Goal: Task Accomplishment & Management: Complete application form

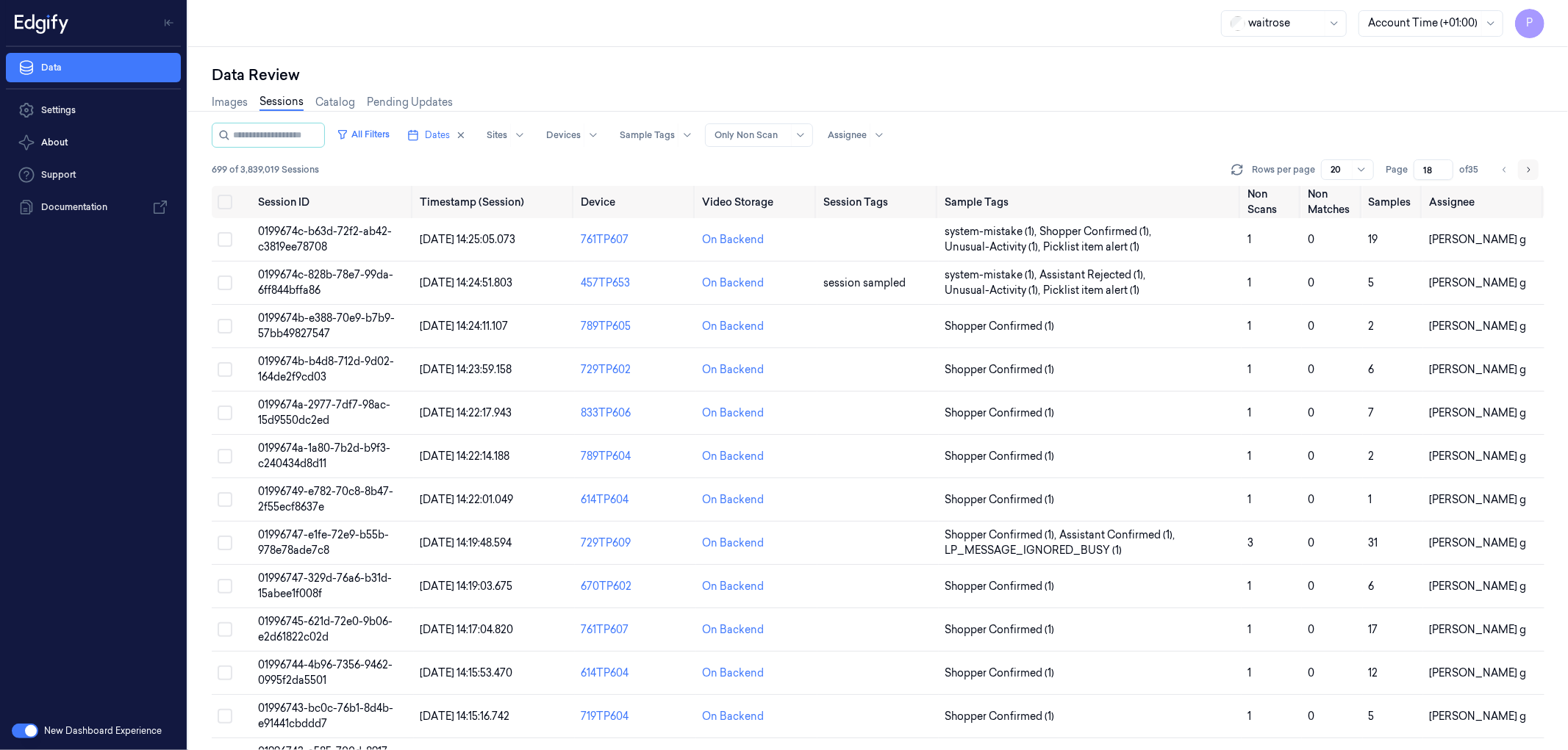
click at [1529, 166] on icon "Go to next page" at bounding box center [1529, 169] width 9 height 12
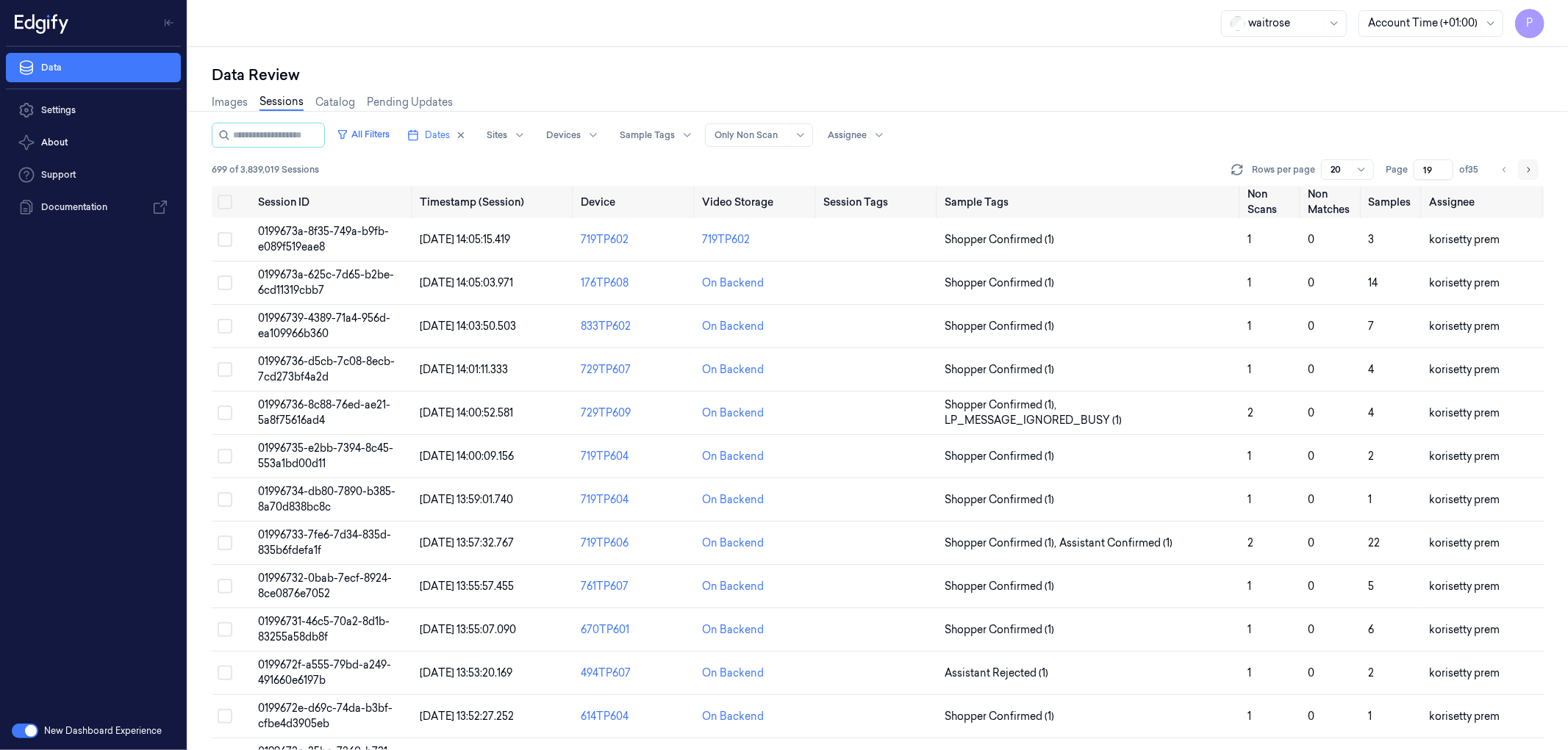
click at [1527, 166] on icon "Go to next page" at bounding box center [1529, 169] width 9 height 12
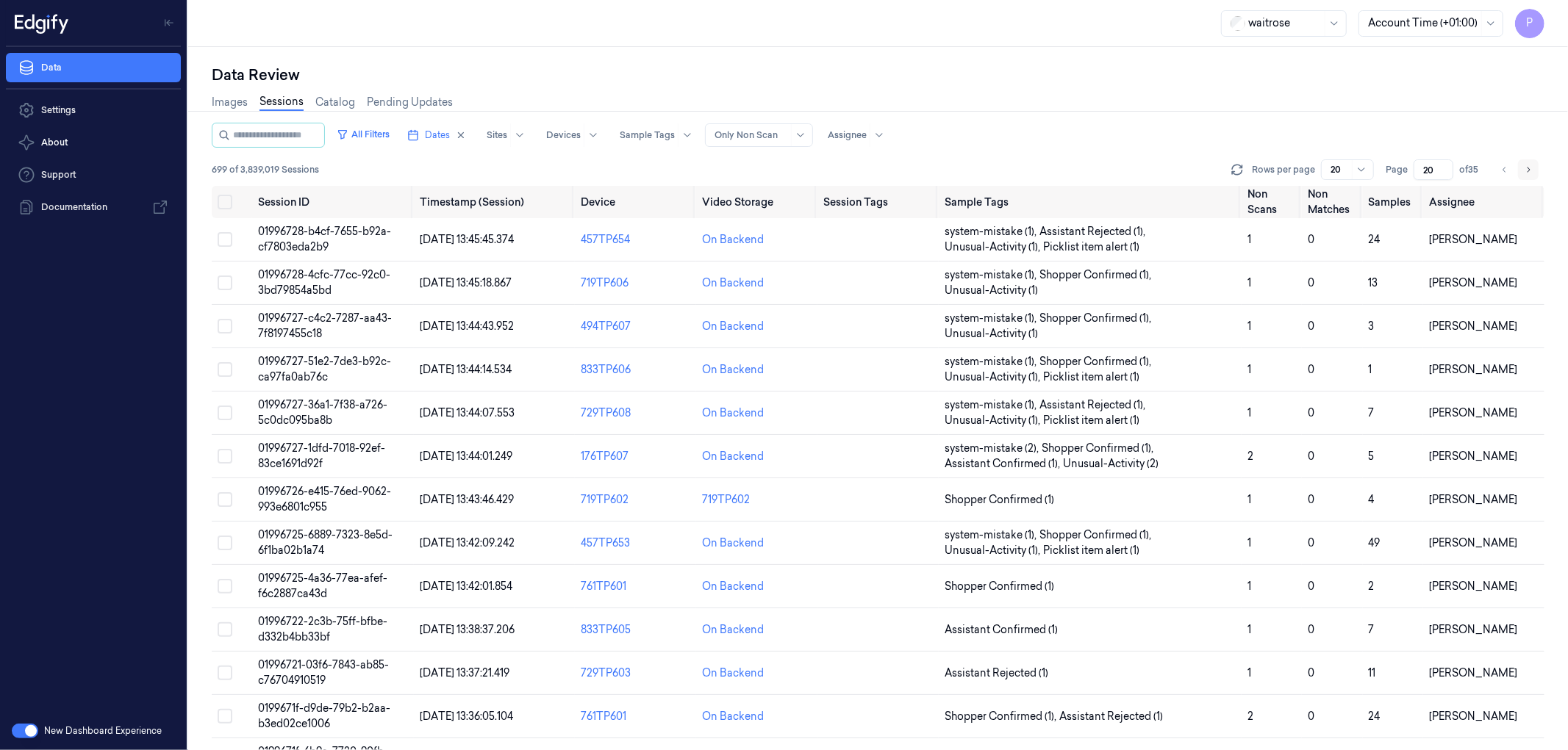
click at [1527, 166] on icon "Go to next page" at bounding box center [1529, 169] width 9 height 12
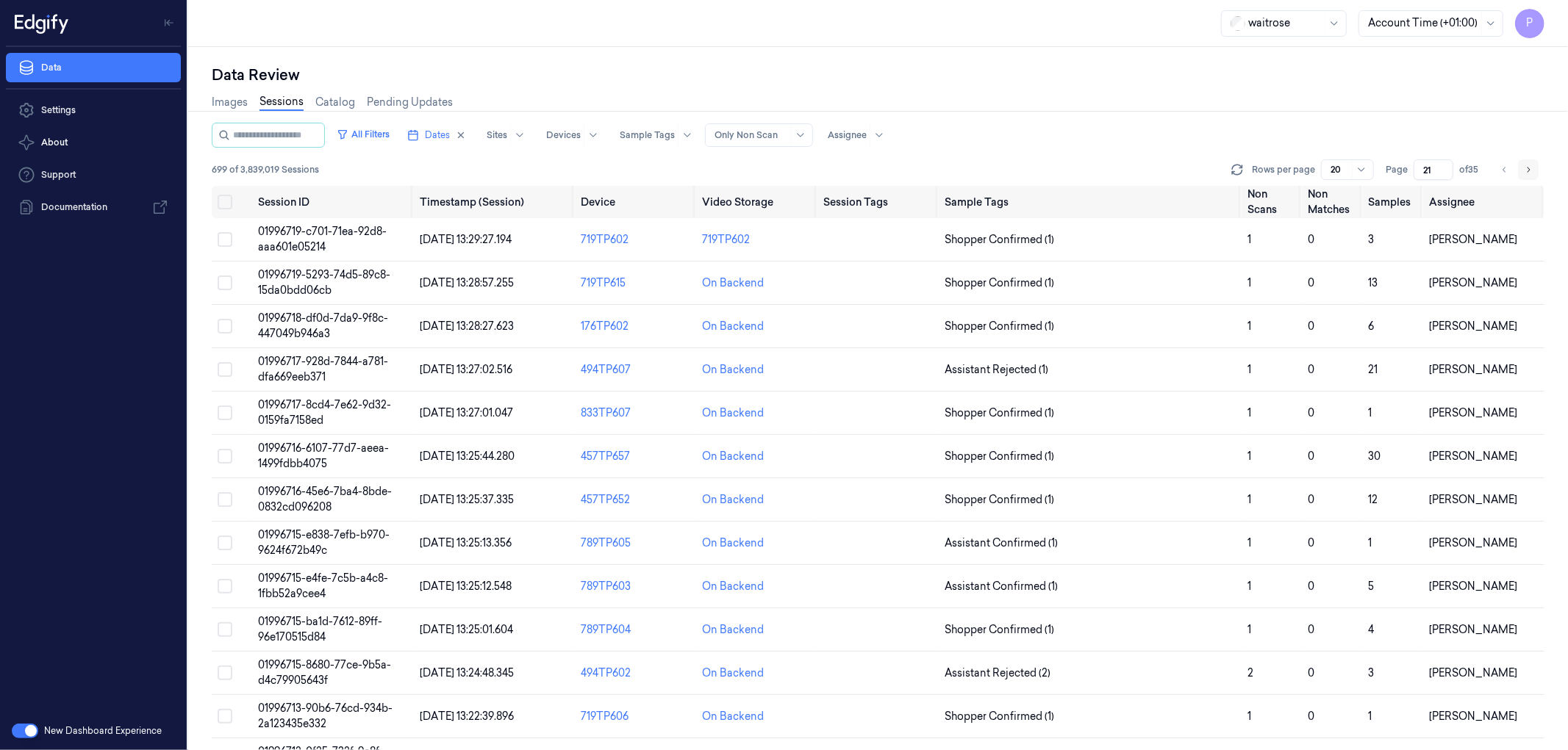
click at [1527, 166] on icon "Go to next page" at bounding box center [1529, 169] width 9 height 12
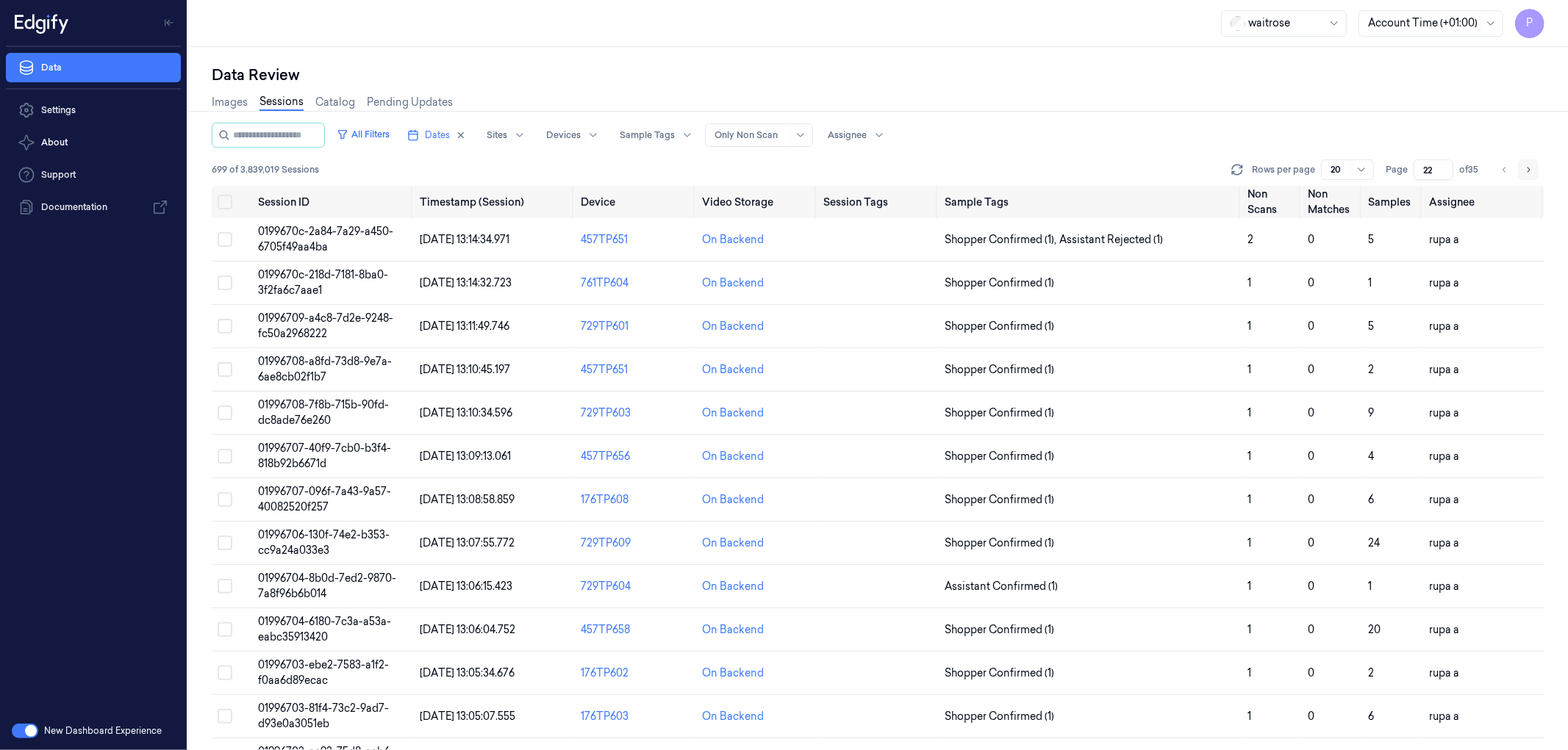
click at [1527, 166] on icon "Go to next page" at bounding box center [1529, 169] width 9 height 12
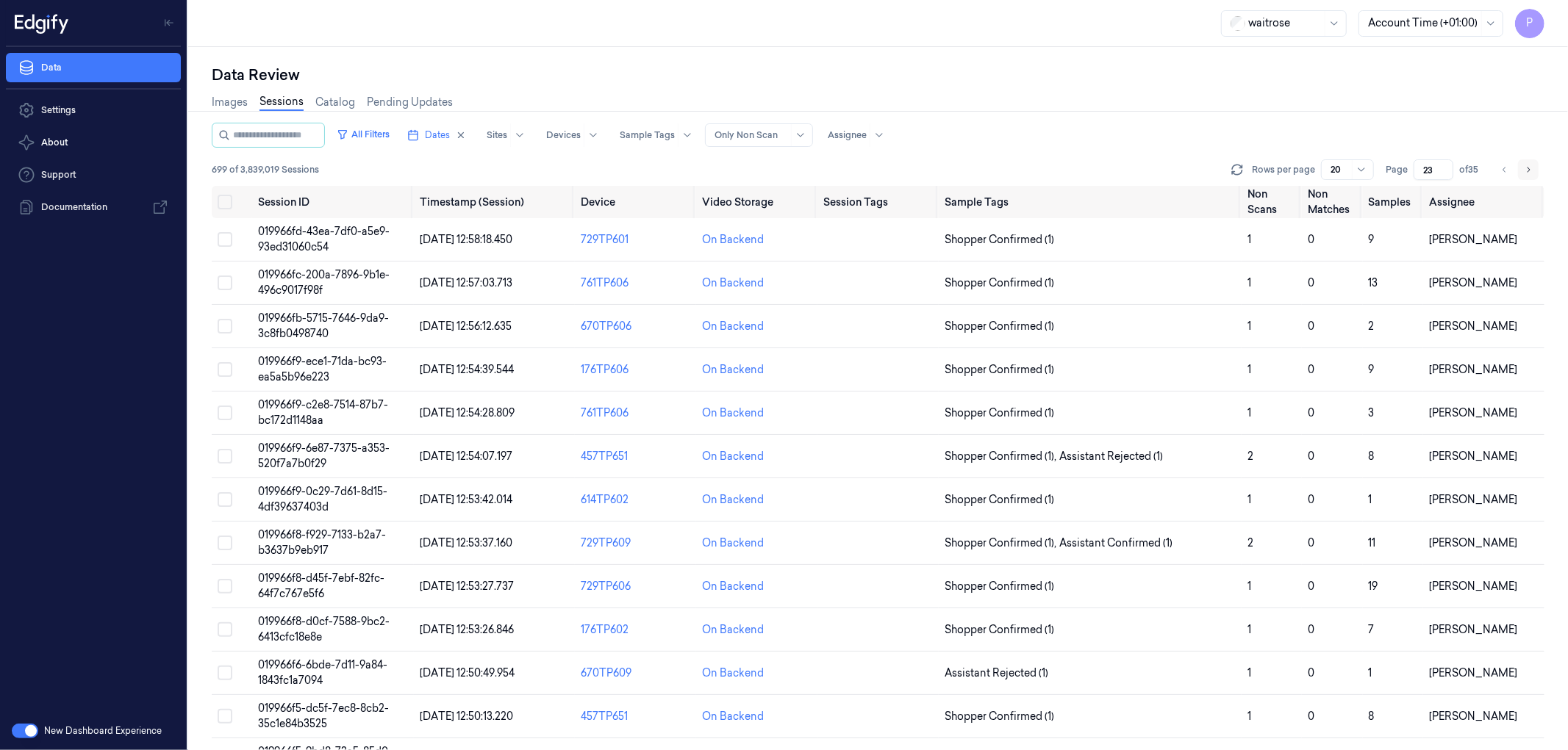
click at [1527, 166] on icon "Go to next page" at bounding box center [1529, 169] width 9 height 12
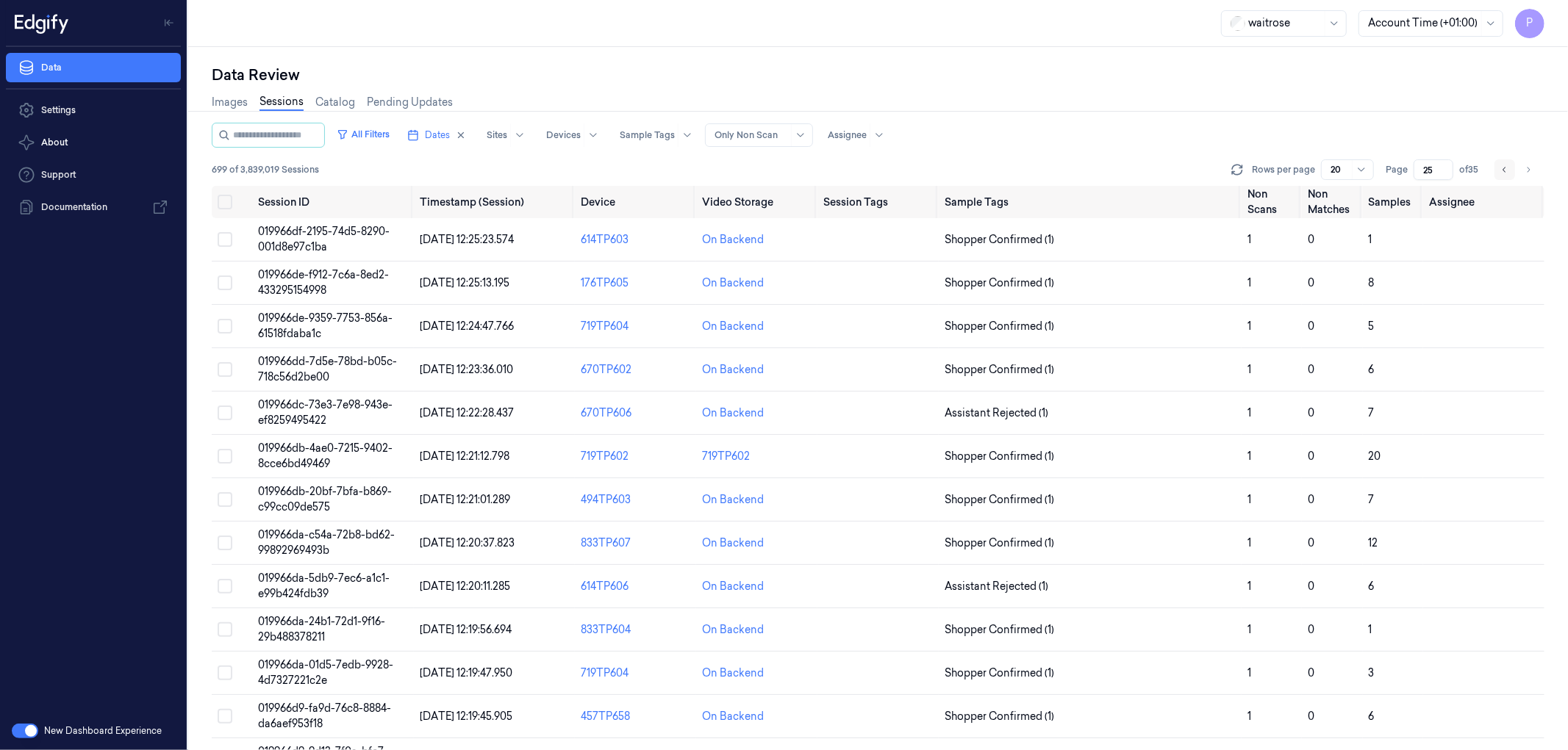
click at [1509, 167] on icon "Go to previous page" at bounding box center [1505, 169] width 9 height 12
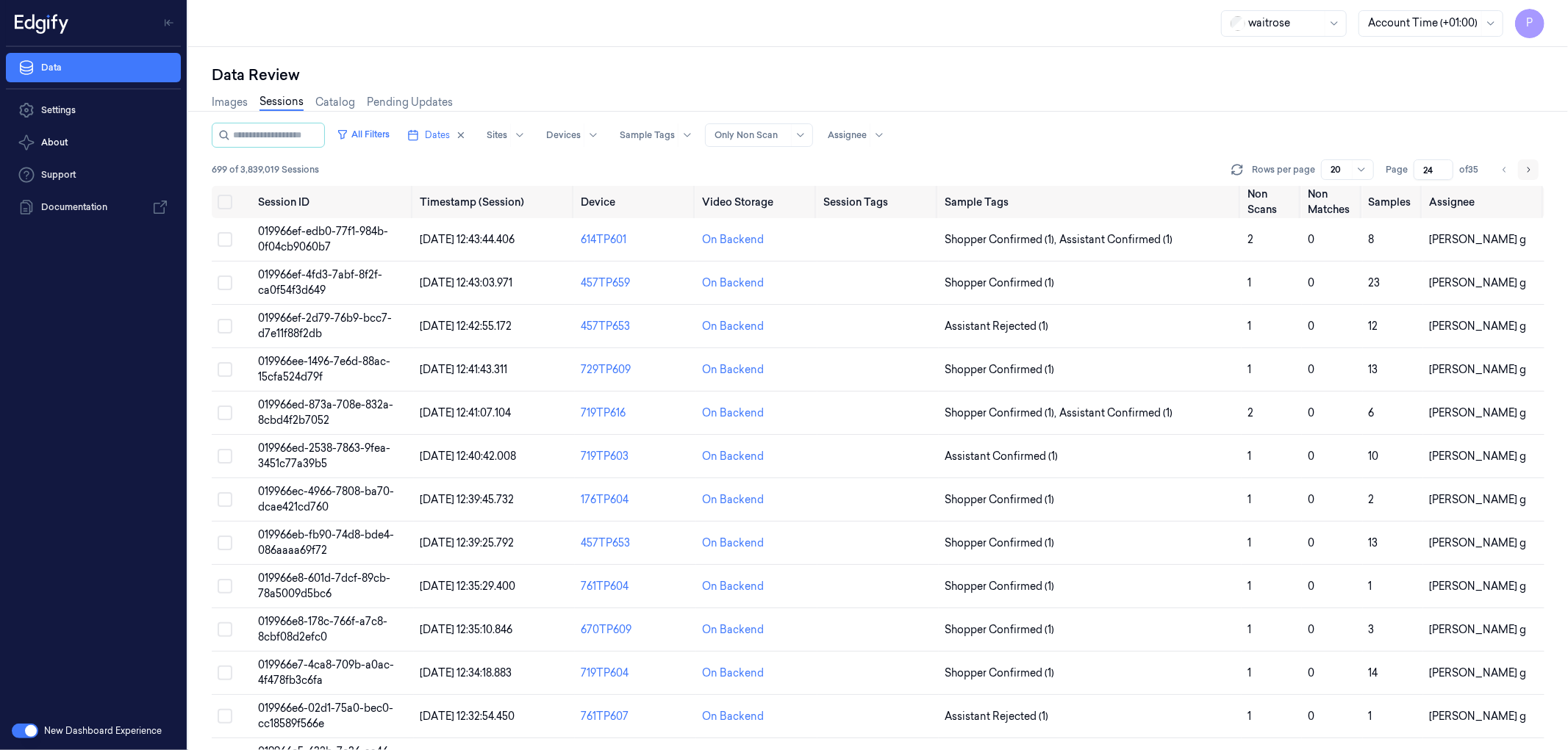
click at [1531, 167] on icon "Go to next page" at bounding box center [1529, 169] width 9 height 12
type input "25"
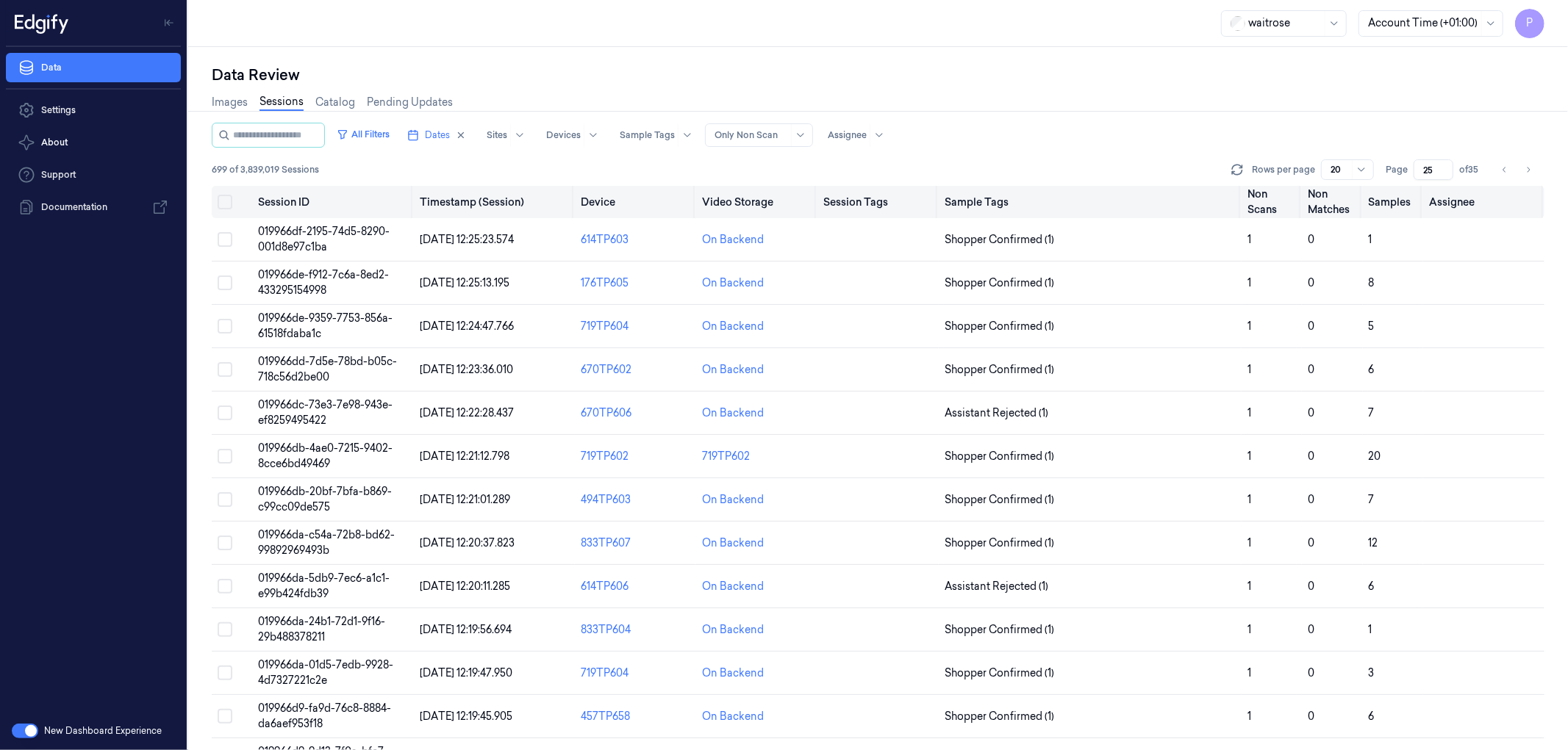
click at [222, 202] on button "Select all" at bounding box center [225, 203] width 15 height 15
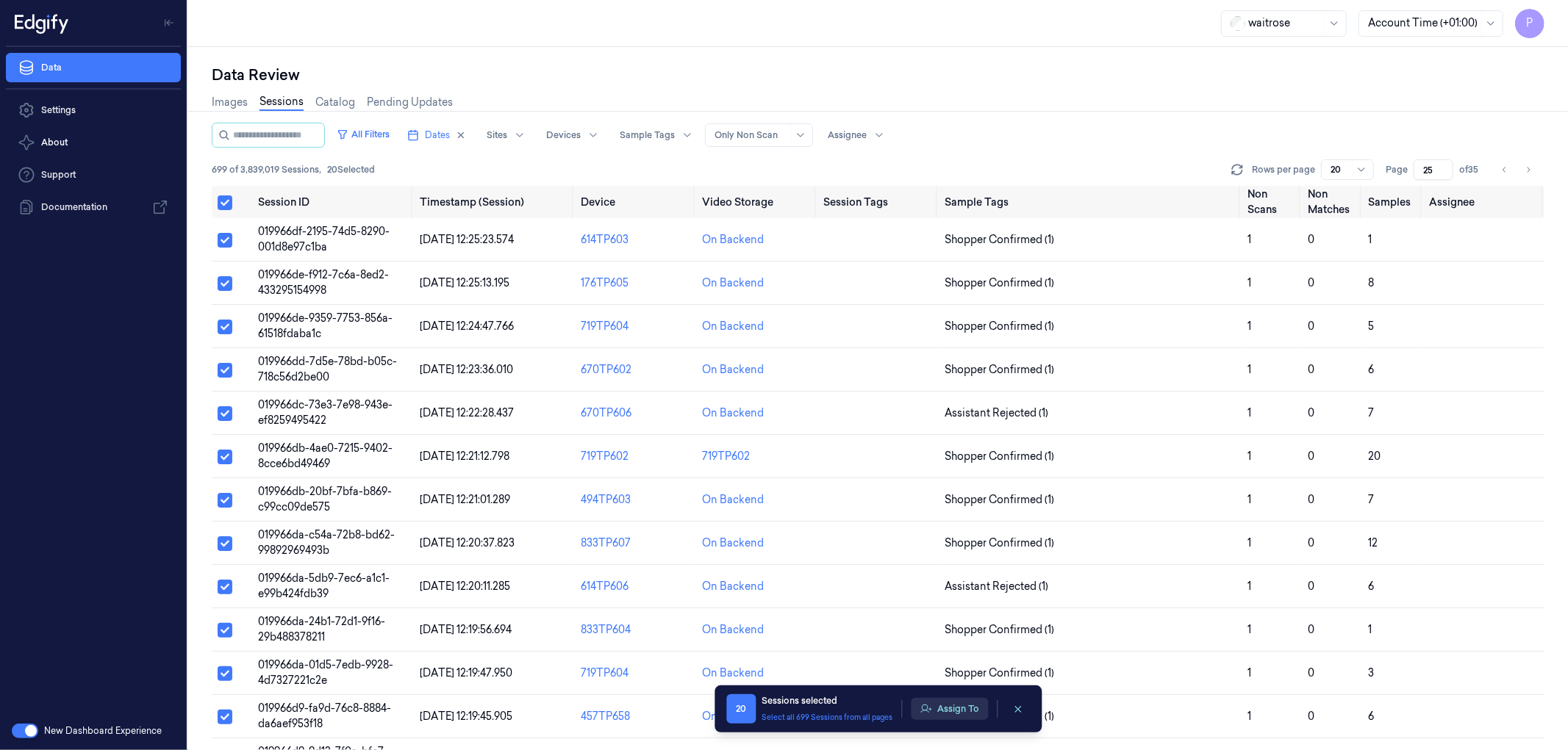
click at [949, 711] on button "Assign To" at bounding box center [949, 709] width 77 height 22
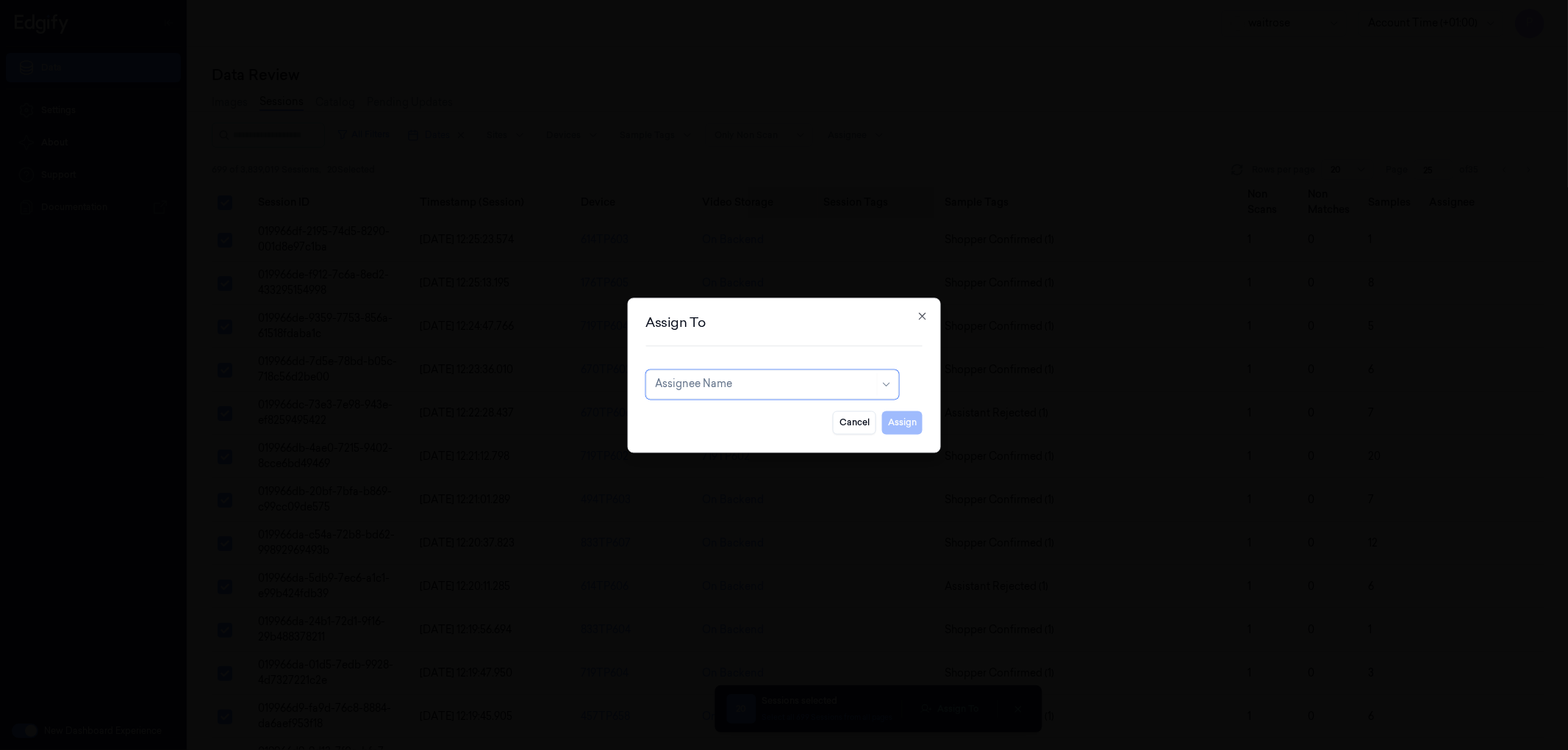
type input "k"
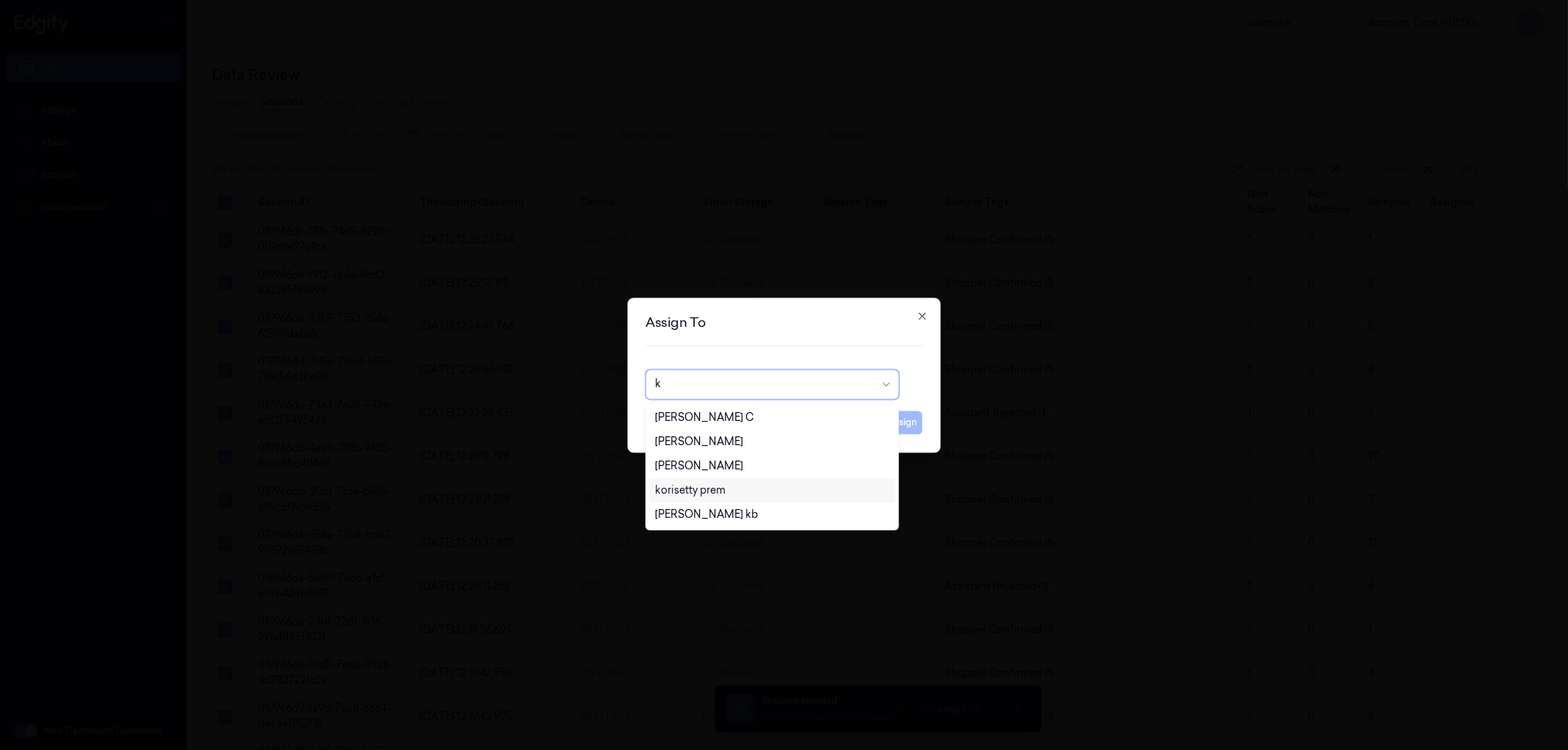
click at [722, 488] on div "korisetty prem" at bounding box center [690, 490] width 70 height 16
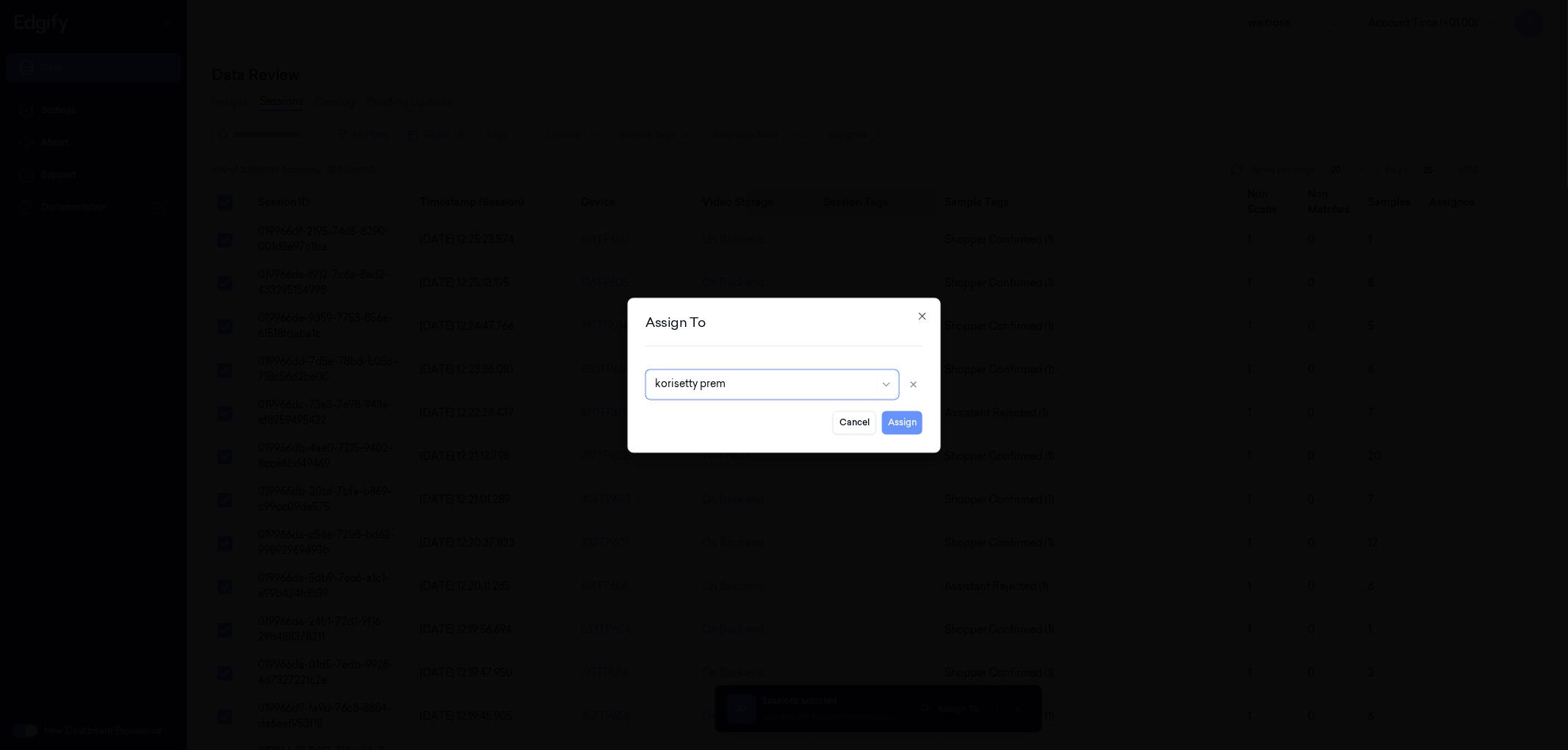
click at [917, 424] on button "Assign" at bounding box center [903, 422] width 41 height 23
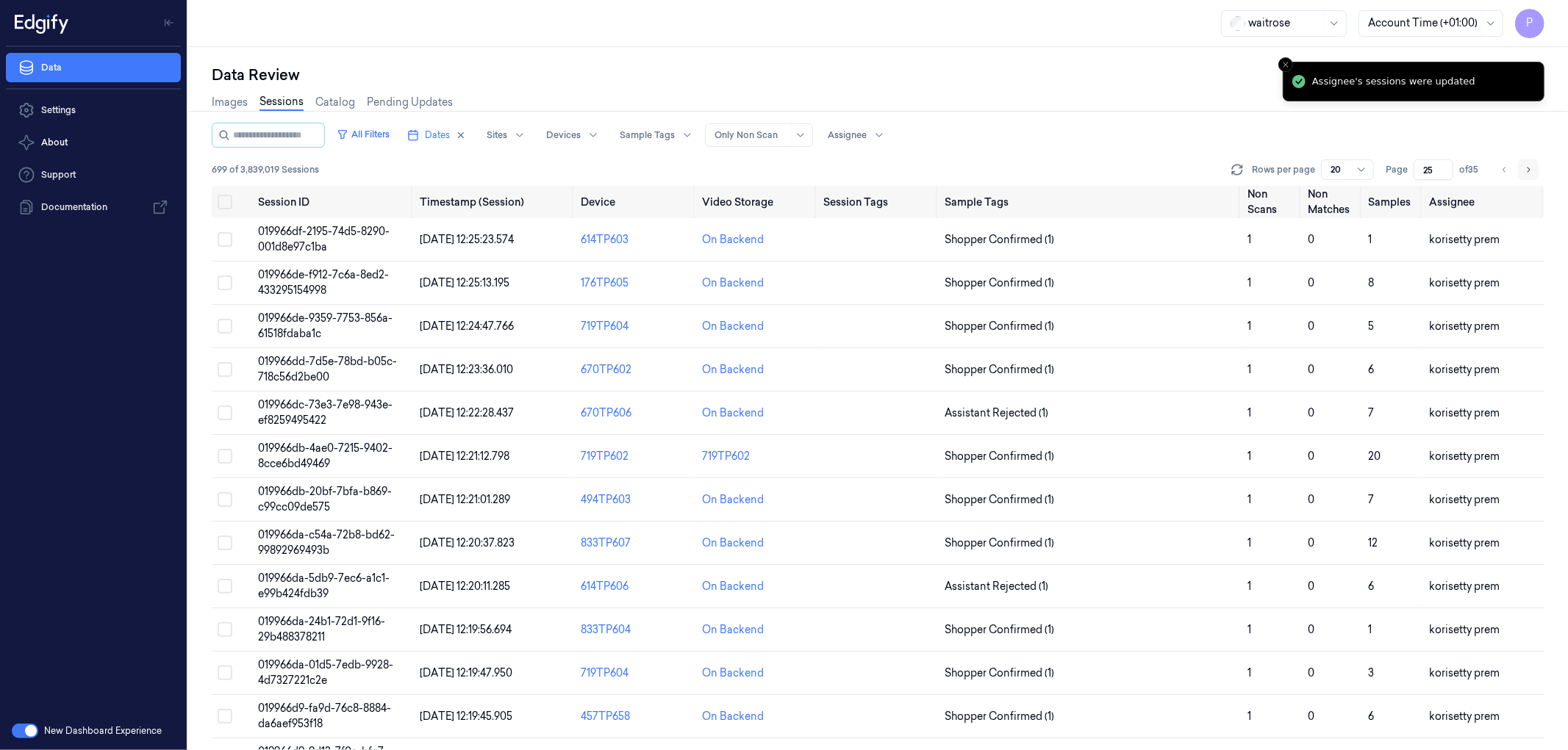
click at [1530, 166] on icon "Go to next page" at bounding box center [1529, 169] width 9 height 12
type input "26"
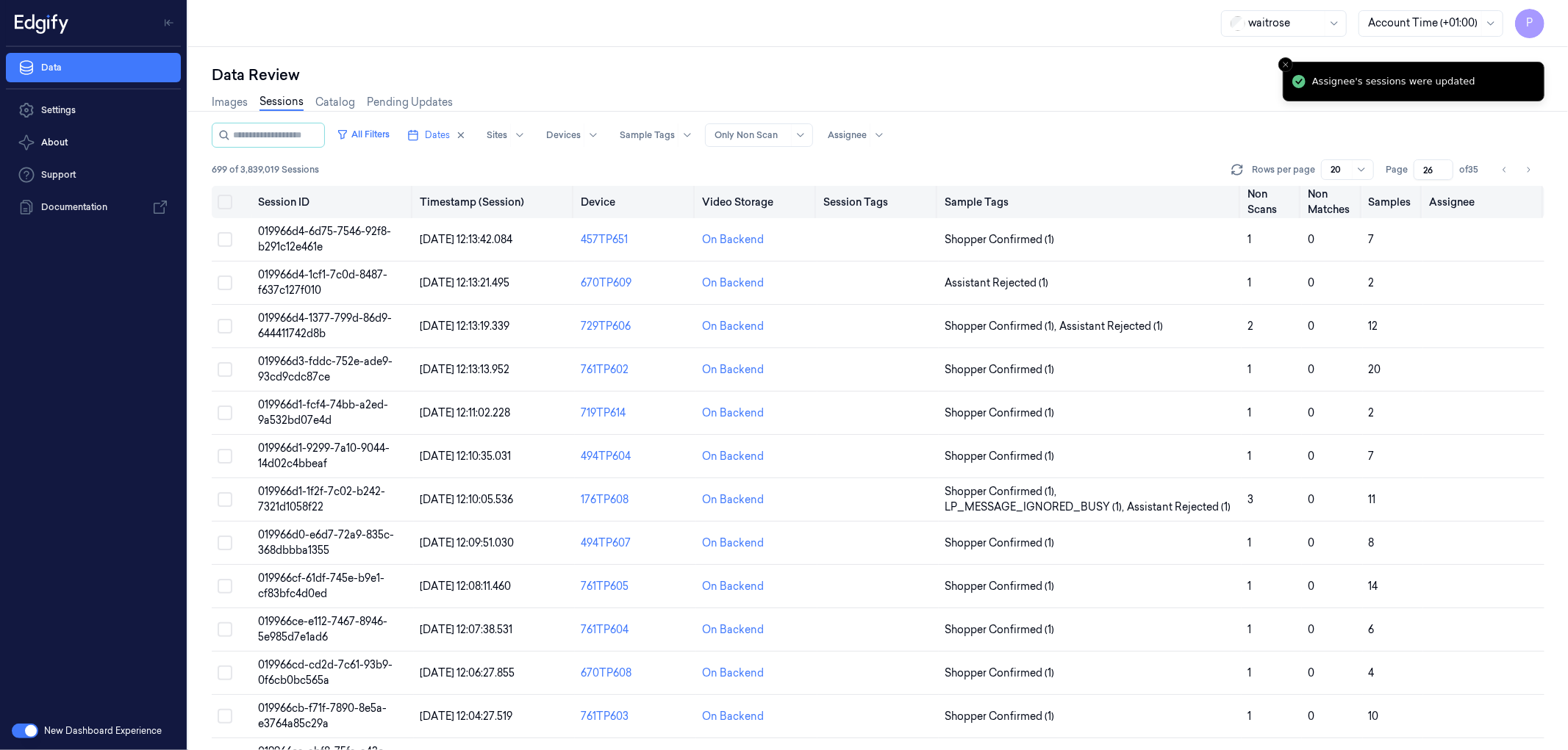
click at [221, 199] on button "Select all" at bounding box center [225, 203] width 15 height 15
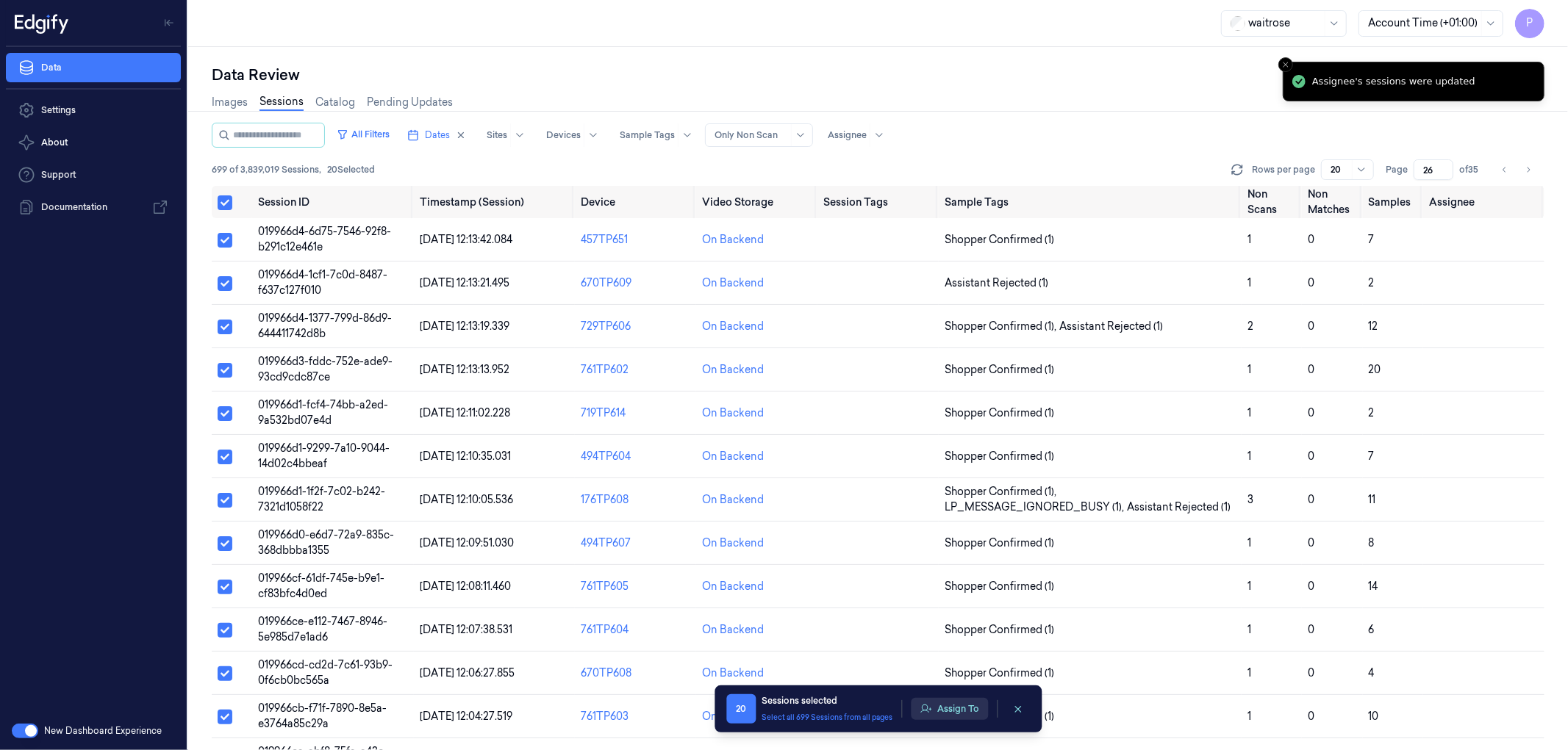
click at [942, 711] on button "Assign To" at bounding box center [949, 709] width 77 height 22
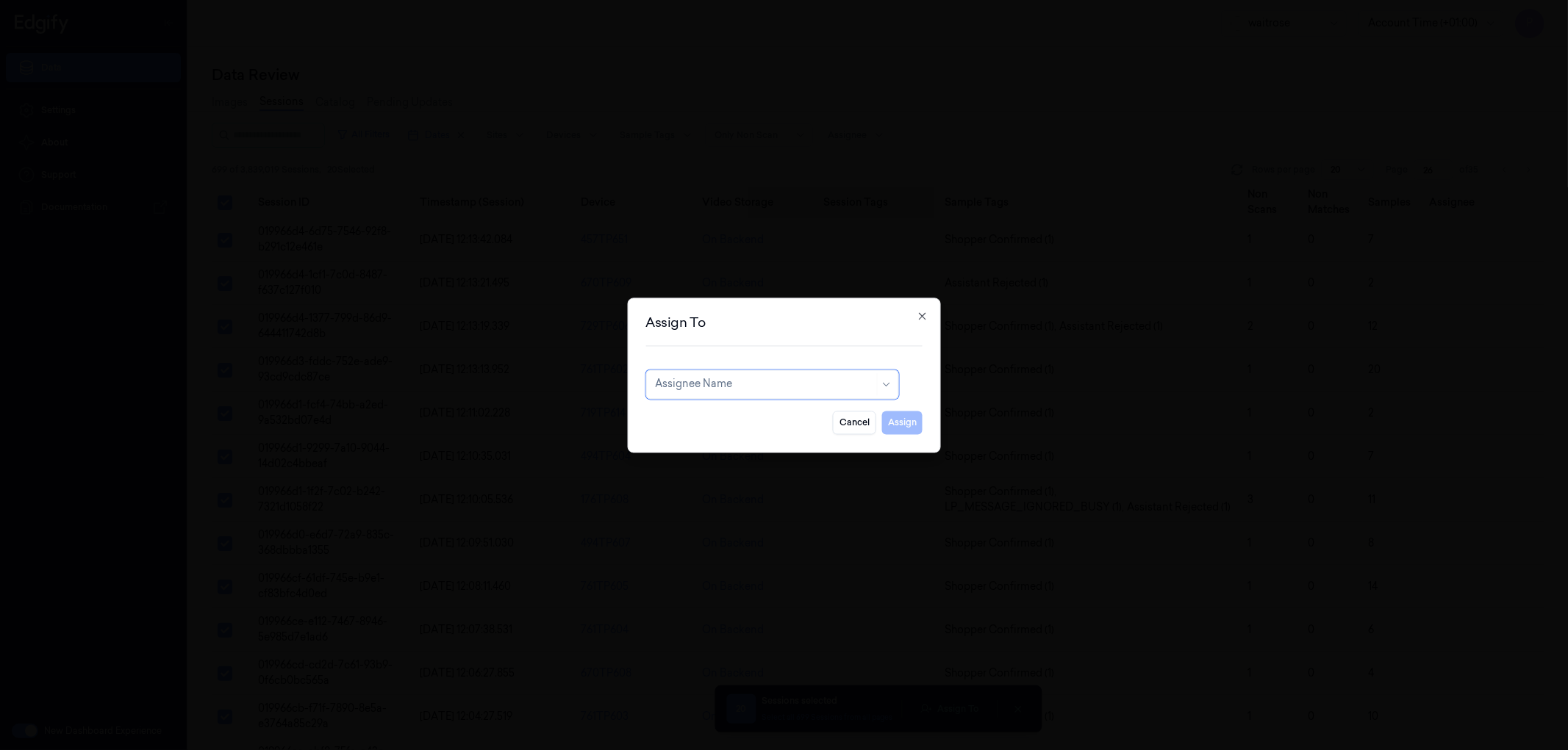
click at [747, 380] on div at bounding box center [764, 385] width 219 height 16
type input "vars"
click at [746, 416] on div "[PERSON_NAME]" at bounding box center [772, 418] width 234 height 16
click at [899, 422] on button "Assign" at bounding box center [903, 422] width 41 height 23
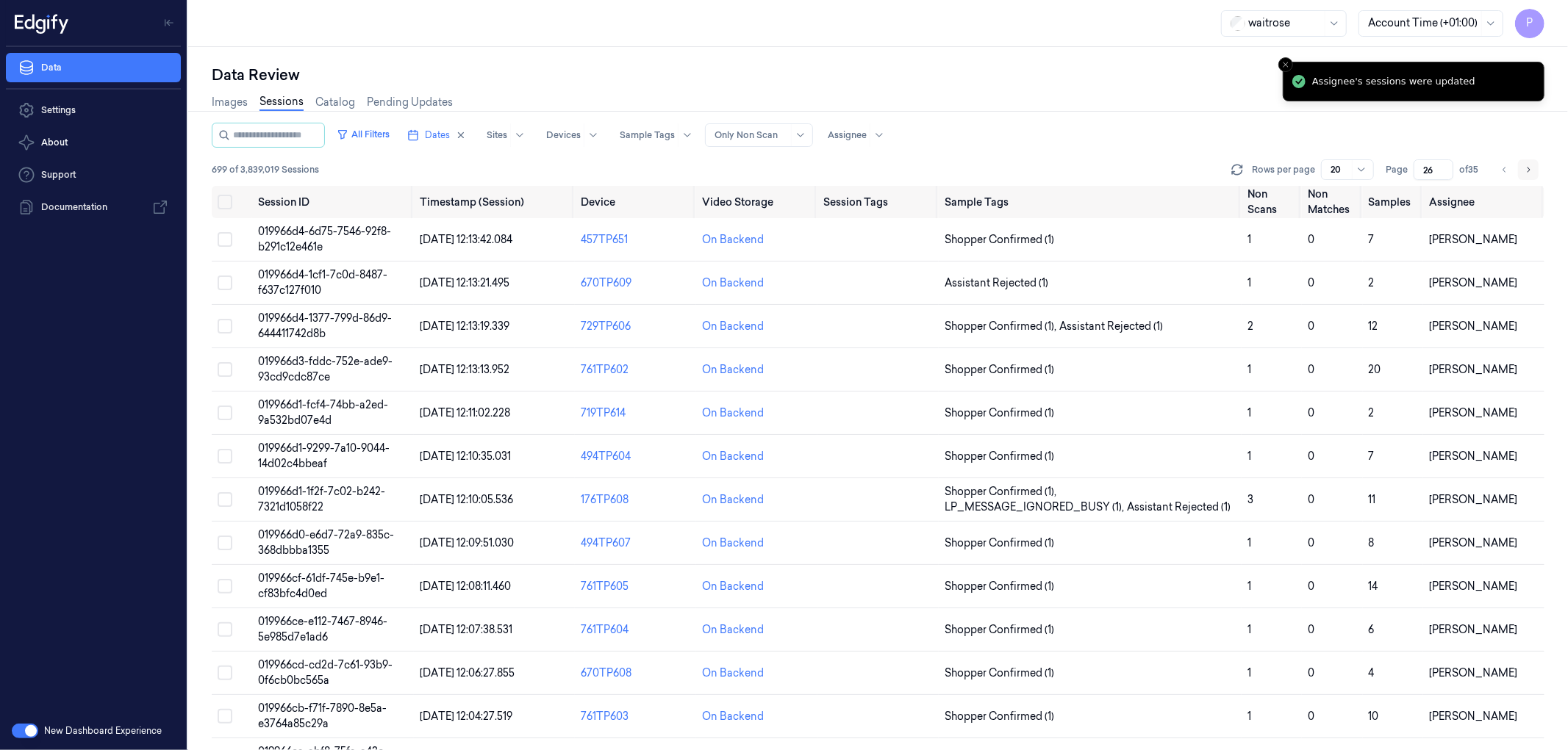
click at [1525, 166] on icon "Go to next page" at bounding box center [1529, 169] width 9 height 12
type input "27"
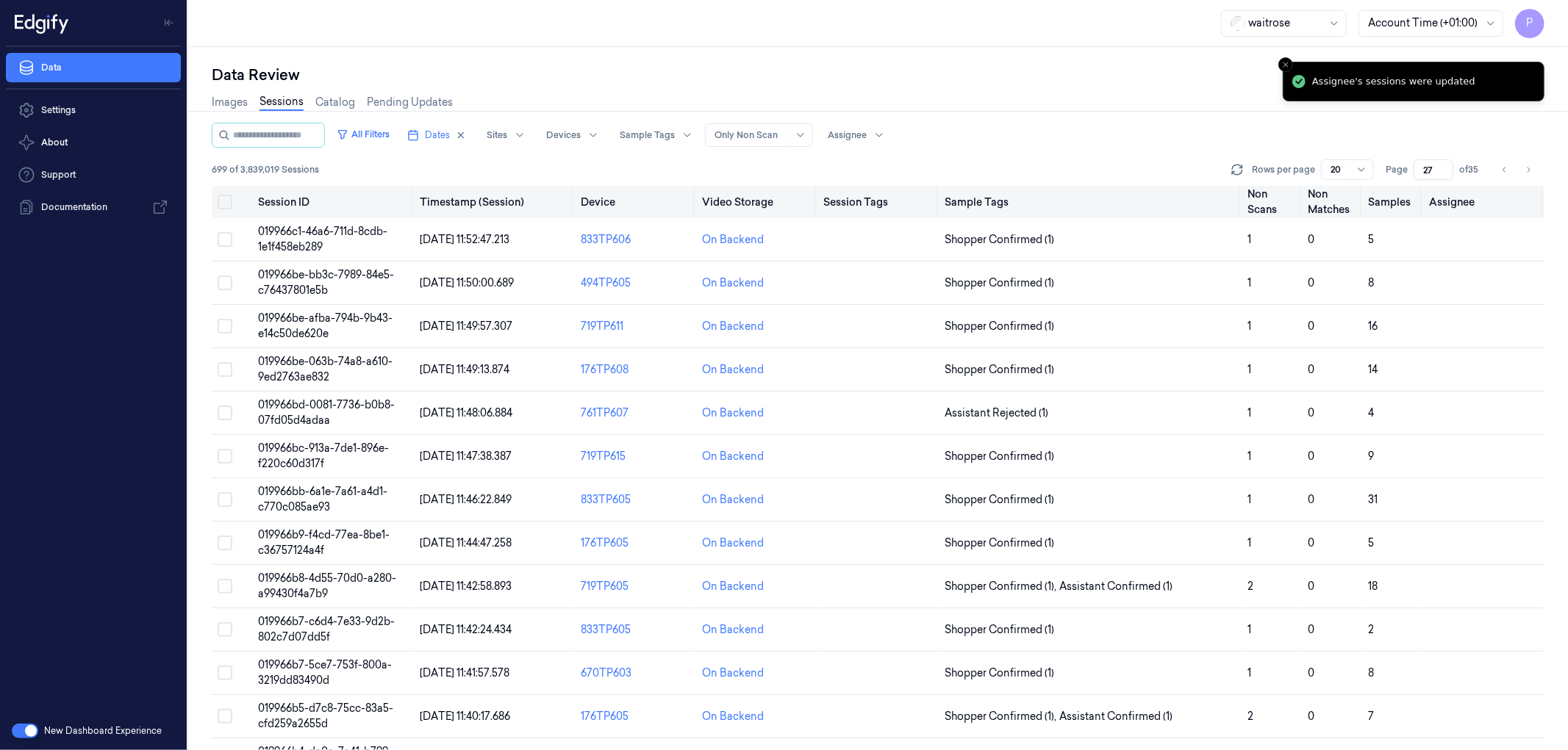
click at [222, 197] on button "Select all" at bounding box center [225, 203] width 15 height 15
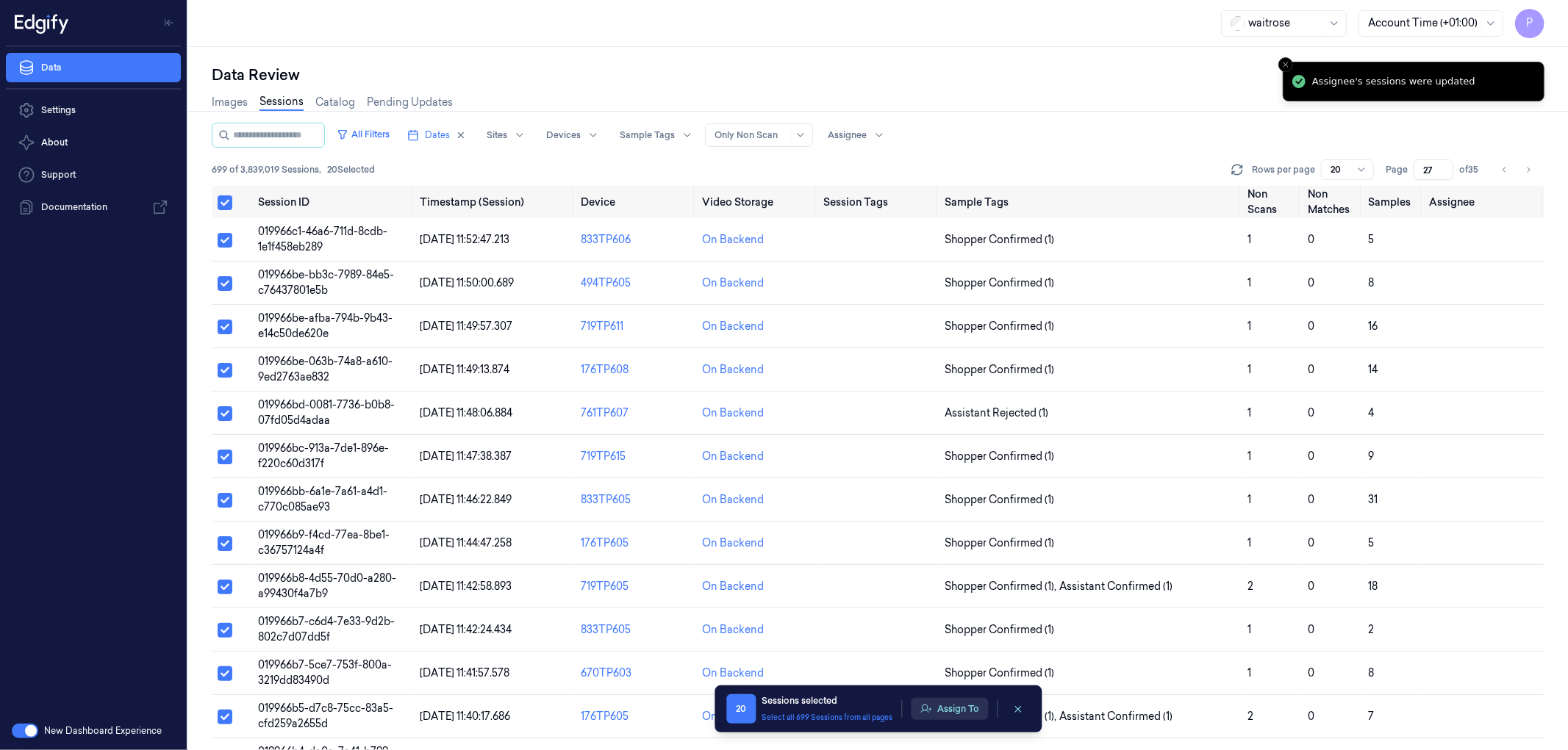
click at [946, 707] on button "Assign To" at bounding box center [949, 709] width 77 height 22
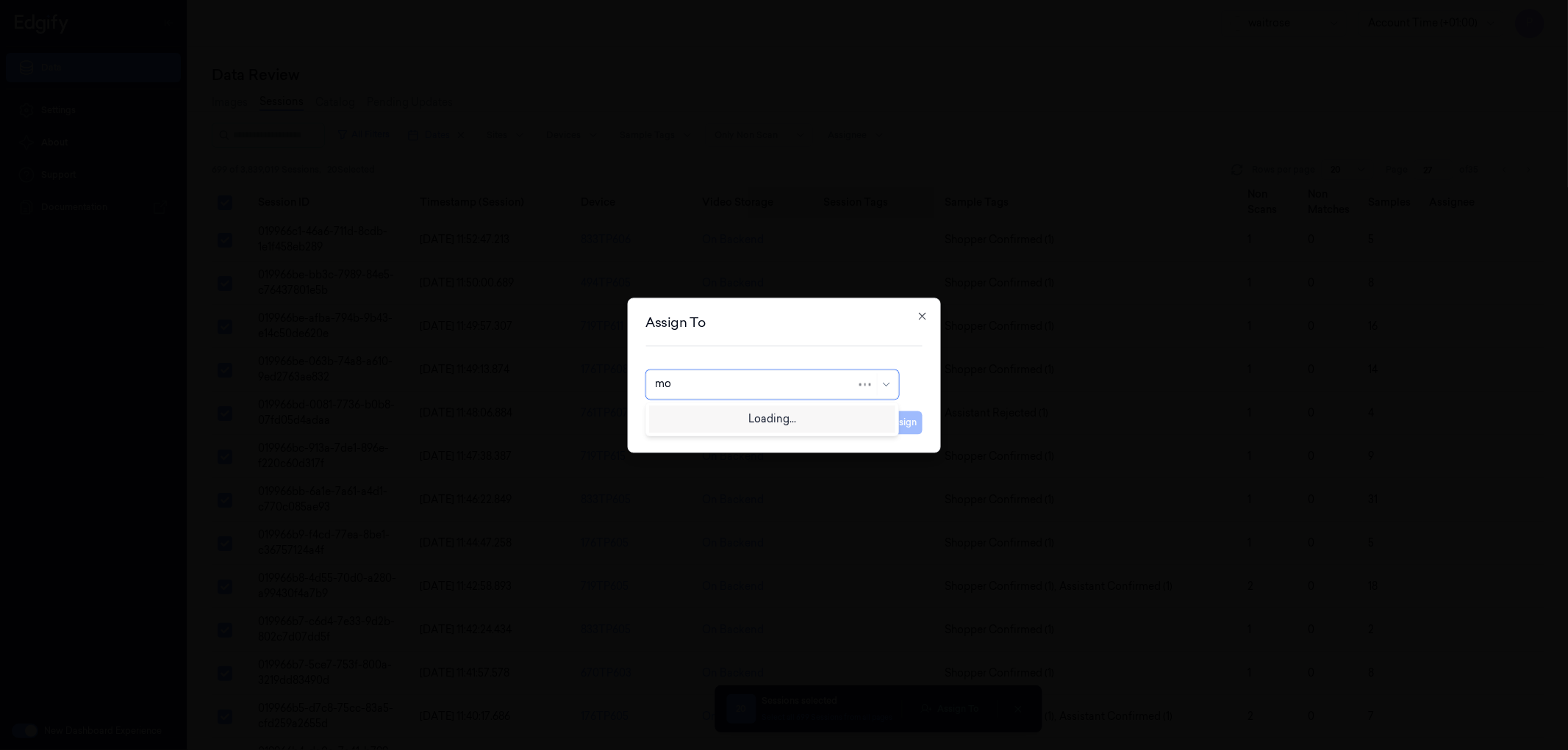
type input "moh"
click at [730, 414] on div "[PERSON_NAME]" at bounding box center [772, 418] width 234 height 16
click at [910, 424] on button "Assign" at bounding box center [903, 422] width 41 height 23
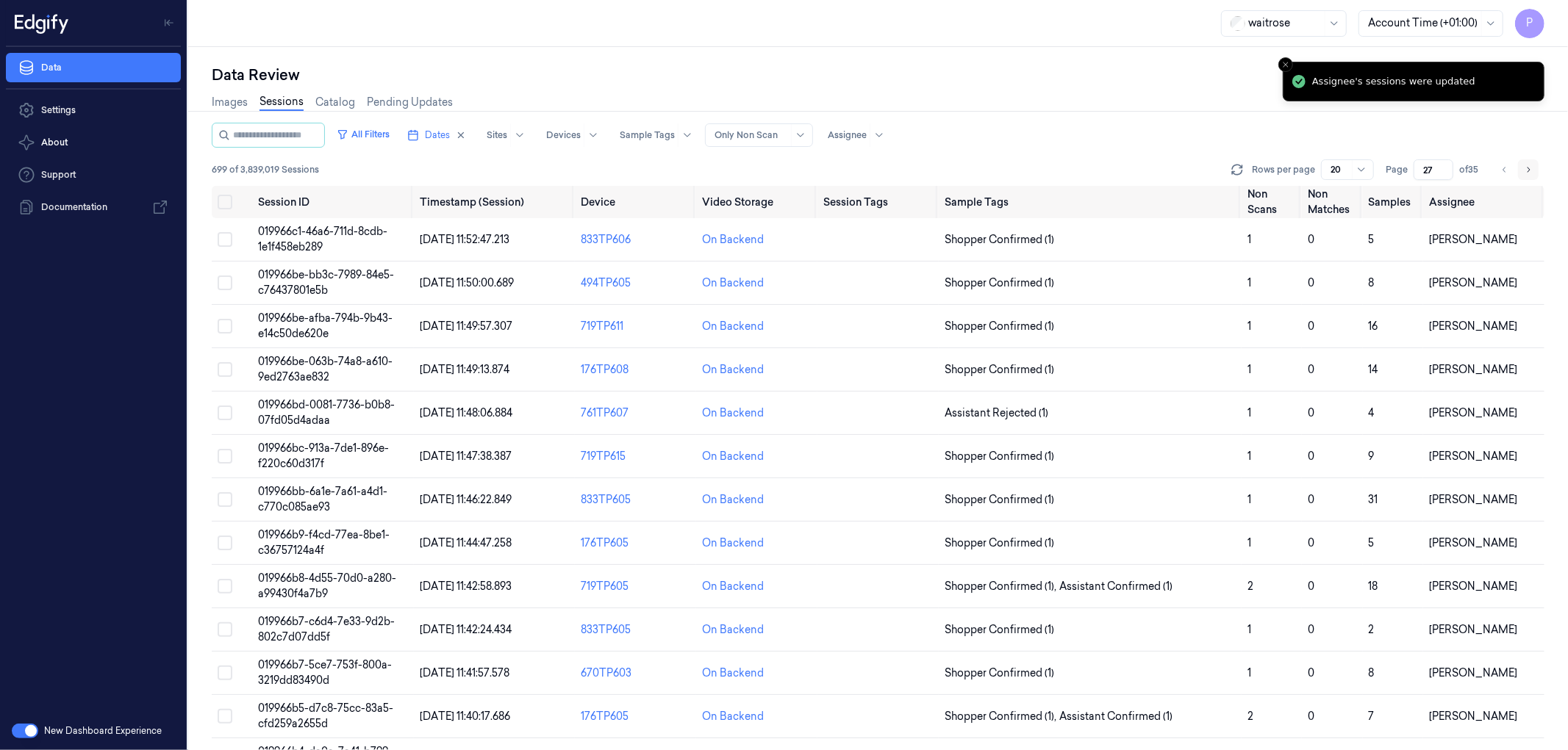
click at [1526, 169] on icon "Go to next page" at bounding box center [1529, 169] width 9 height 12
type input "28"
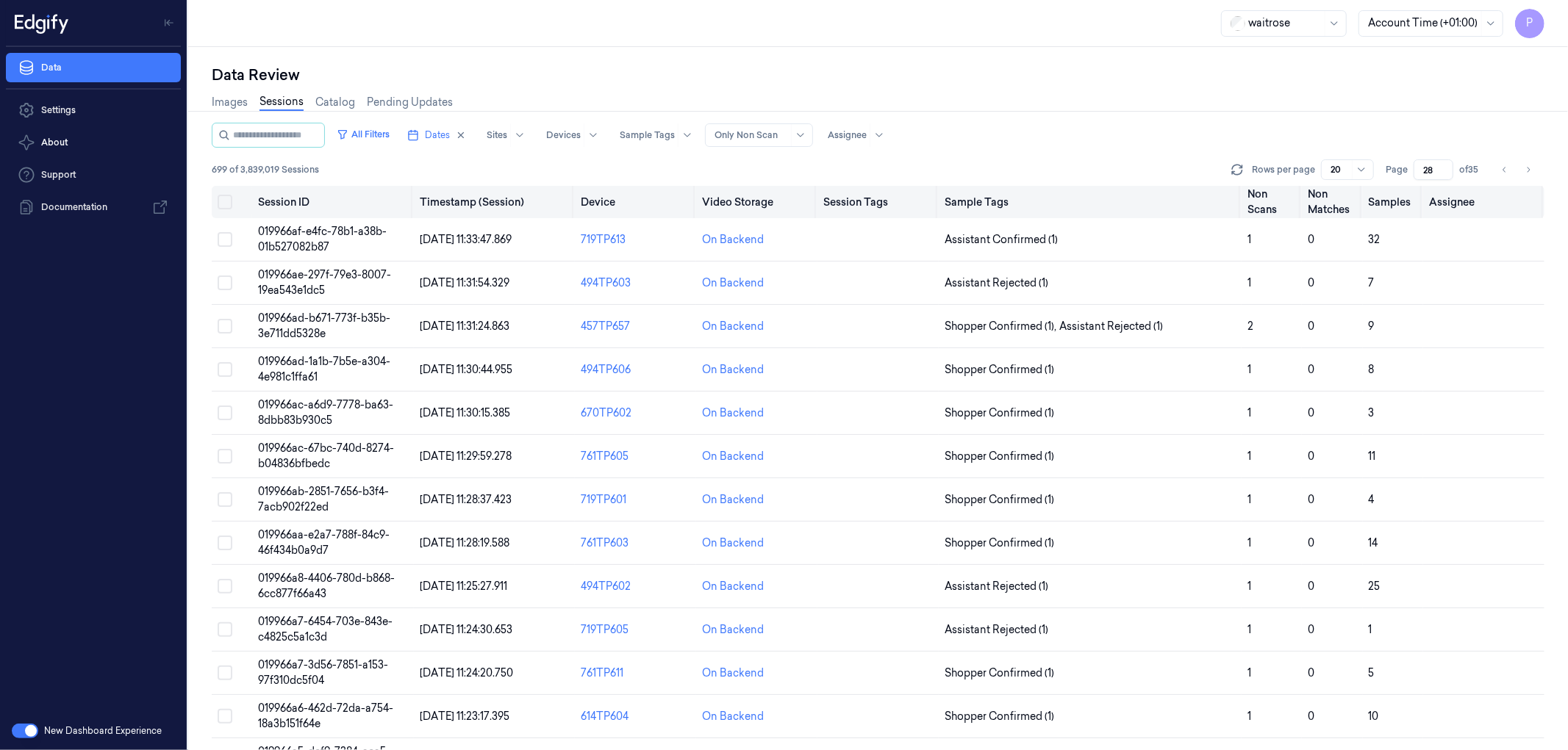
click at [220, 208] on button "Select all" at bounding box center [225, 203] width 15 height 15
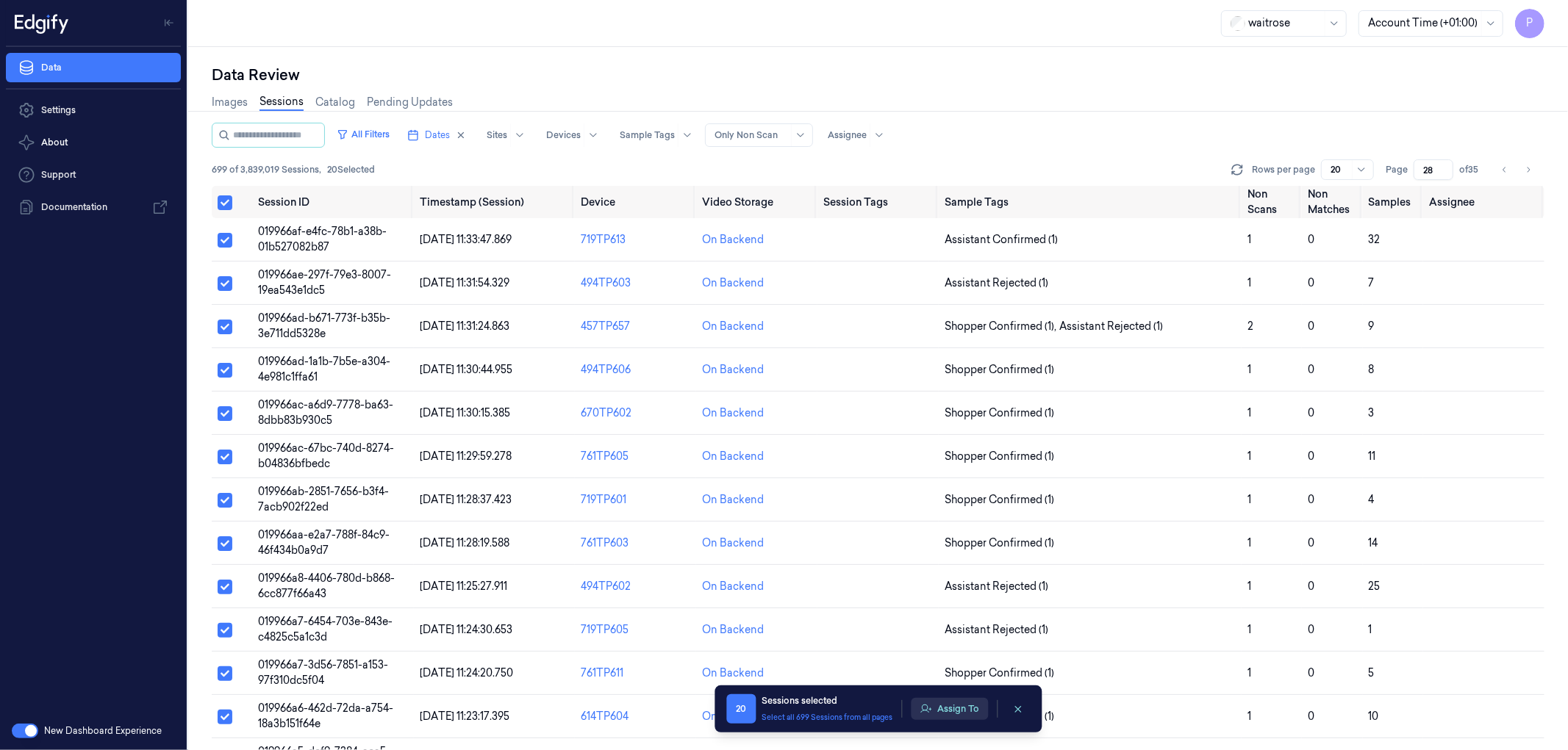
click at [949, 708] on button "Assign To" at bounding box center [949, 709] width 77 height 22
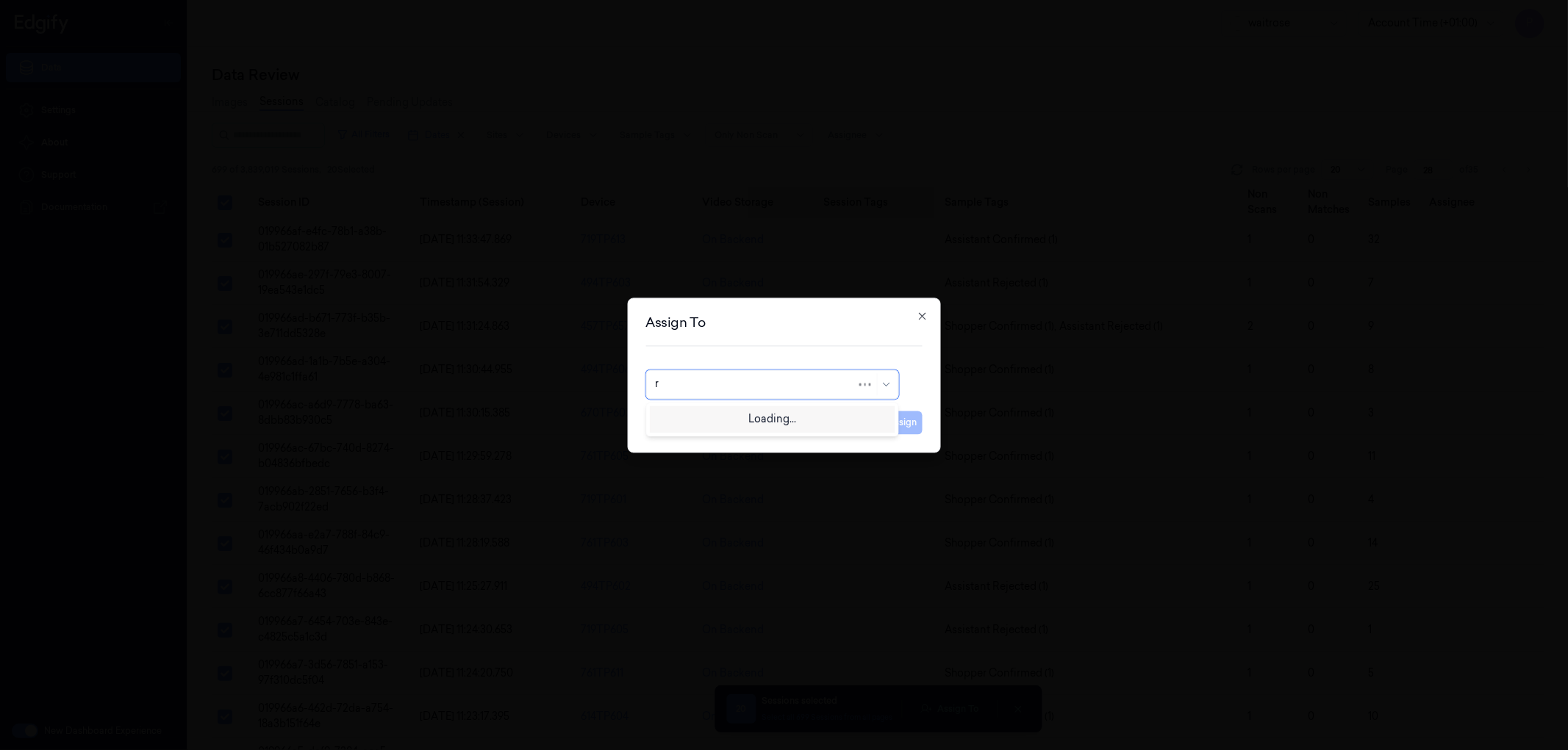
type input "ru"
click at [763, 424] on div "rupa a" at bounding box center [772, 418] width 234 height 16
click at [905, 431] on button "Assign" at bounding box center [903, 422] width 41 height 23
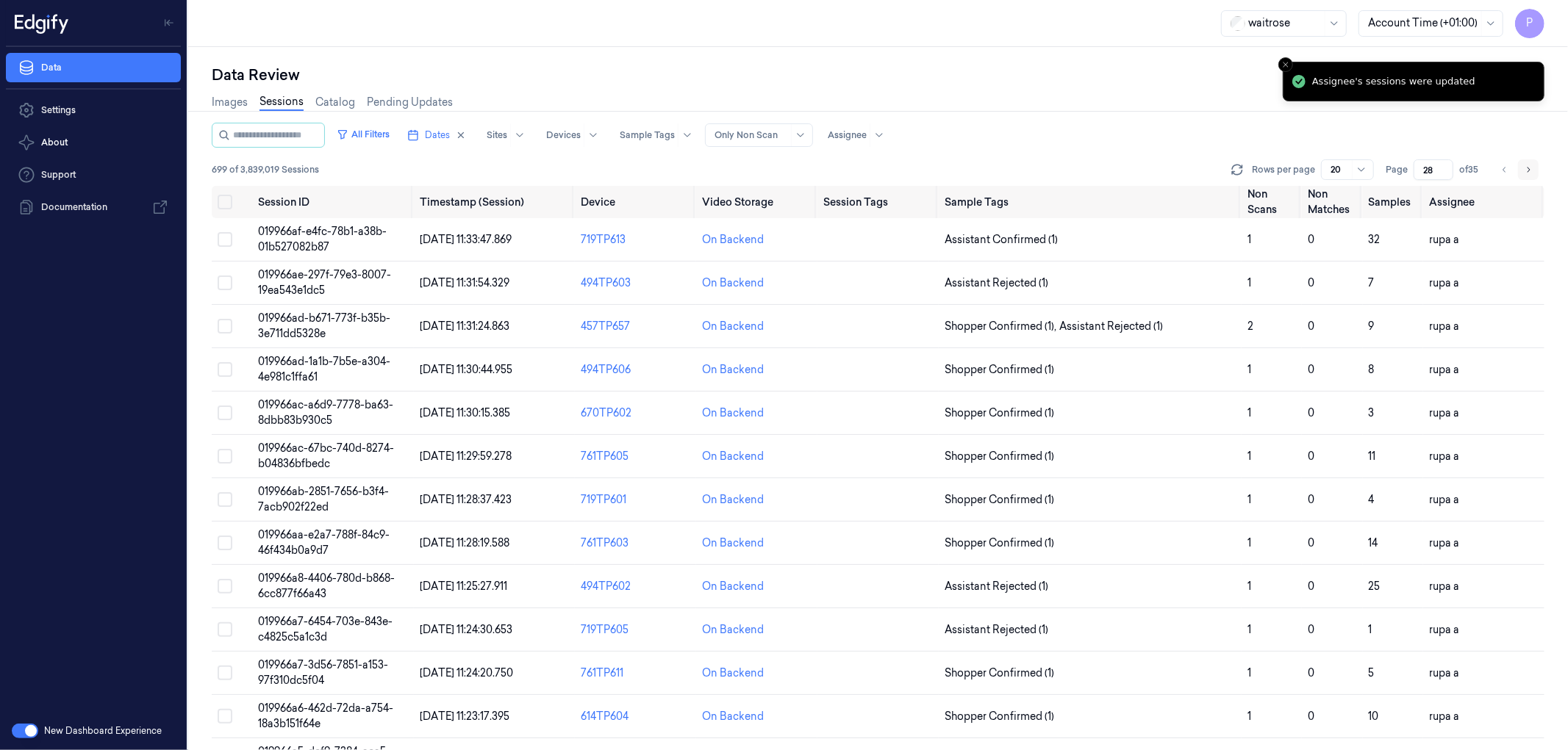
click at [1531, 169] on icon "Go to next page" at bounding box center [1529, 169] width 9 height 12
type input "29"
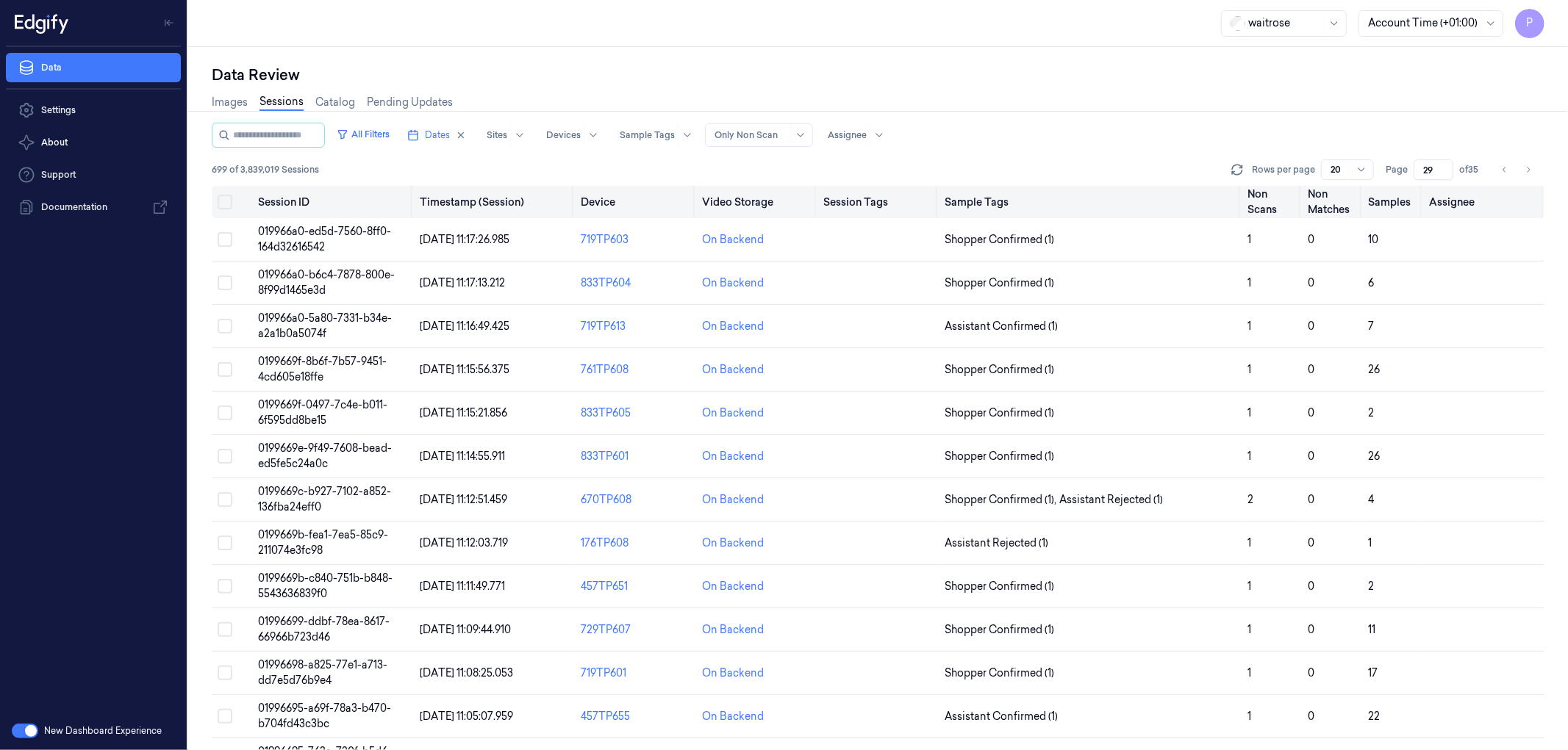
click at [230, 199] on button "Select all" at bounding box center [225, 203] width 15 height 15
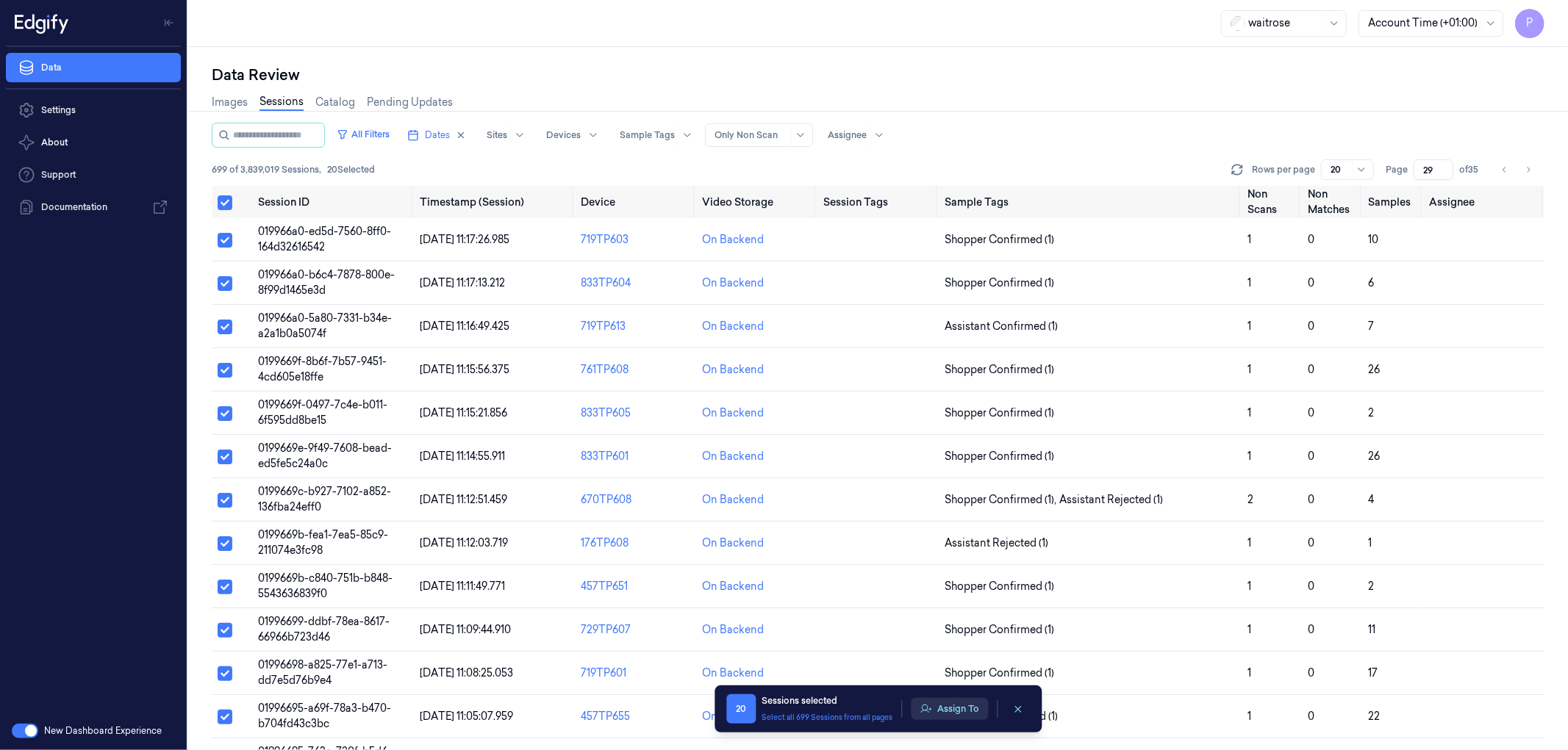
click at [957, 708] on button "Assign To" at bounding box center [949, 709] width 77 height 22
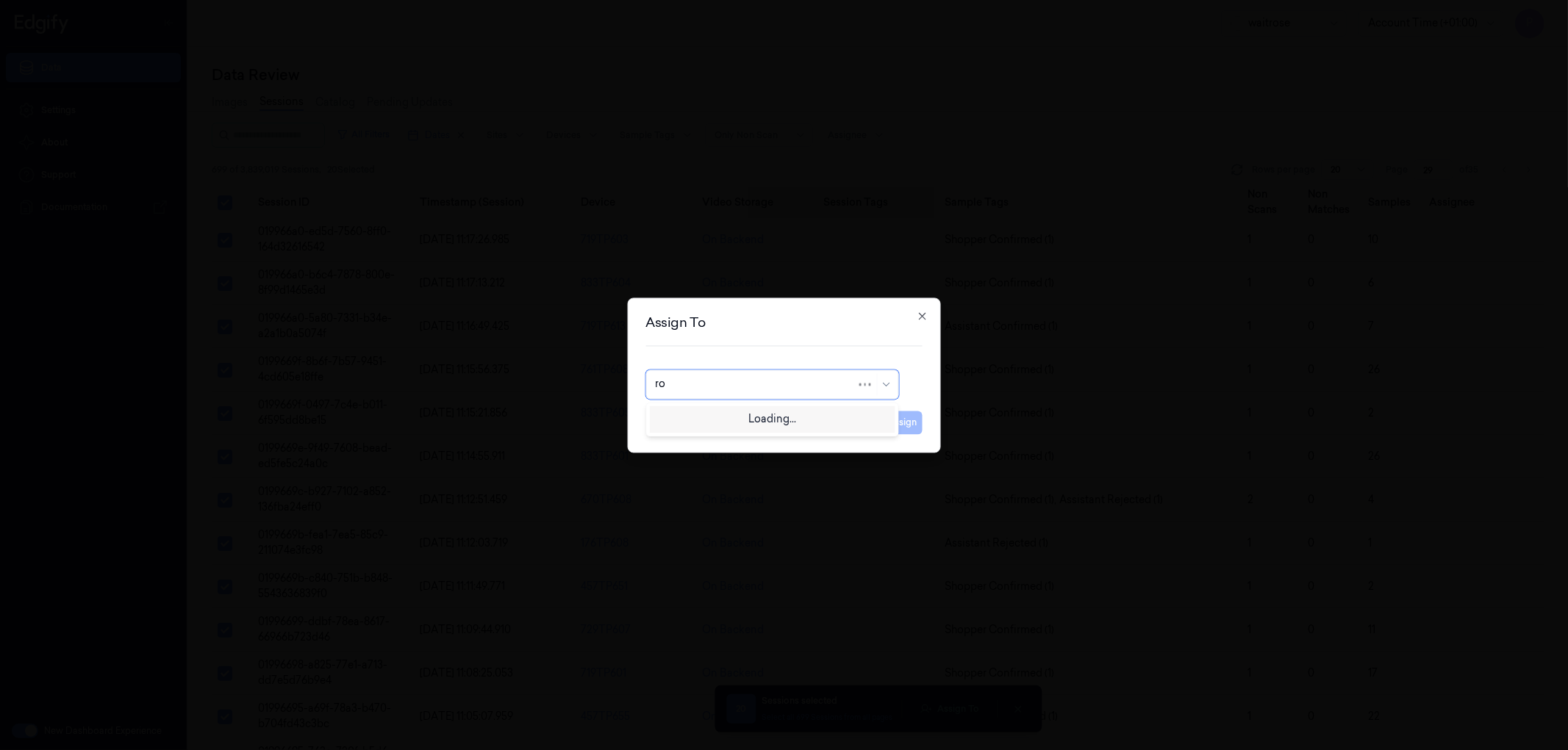
type input "roh"
click at [750, 417] on div "[PERSON_NAME]" at bounding box center [772, 418] width 234 height 16
click at [899, 426] on button "Assign" at bounding box center [903, 422] width 41 height 23
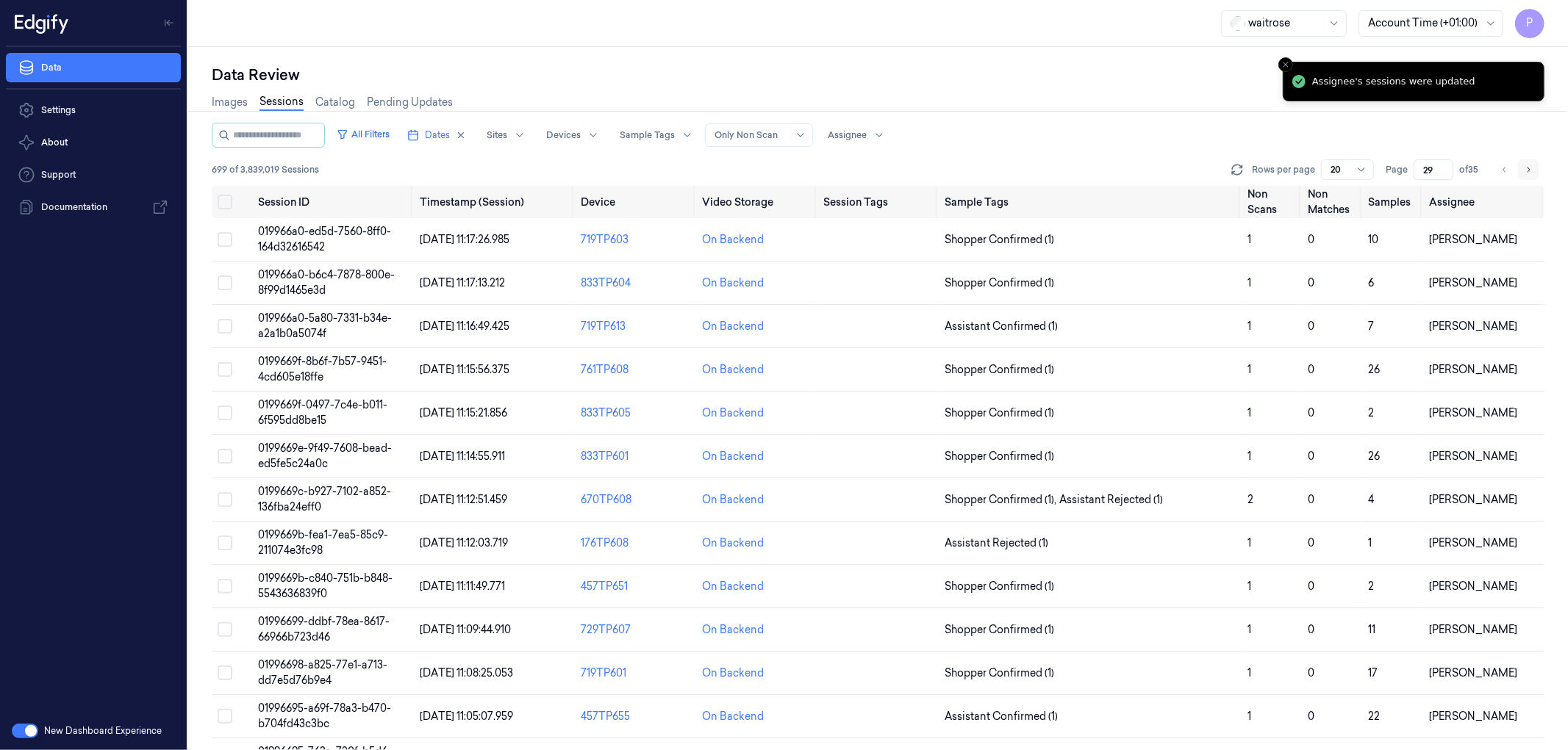
click at [1531, 164] on icon "Go to next page" at bounding box center [1529, 169] width 9 height 12
type input "30"
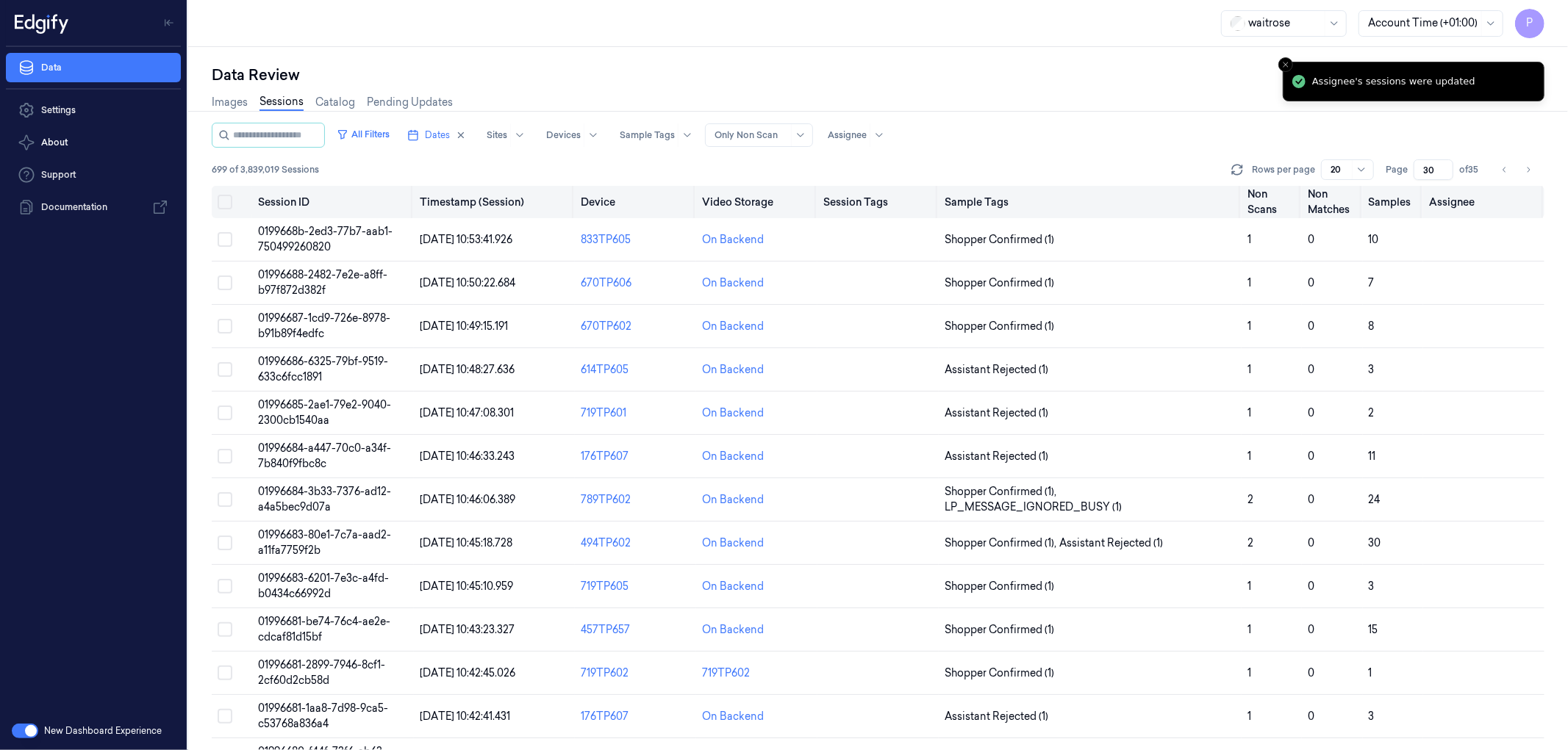
click at [225, 201] on button "Select all" at bounding box center [225, 203] width 15 height 15
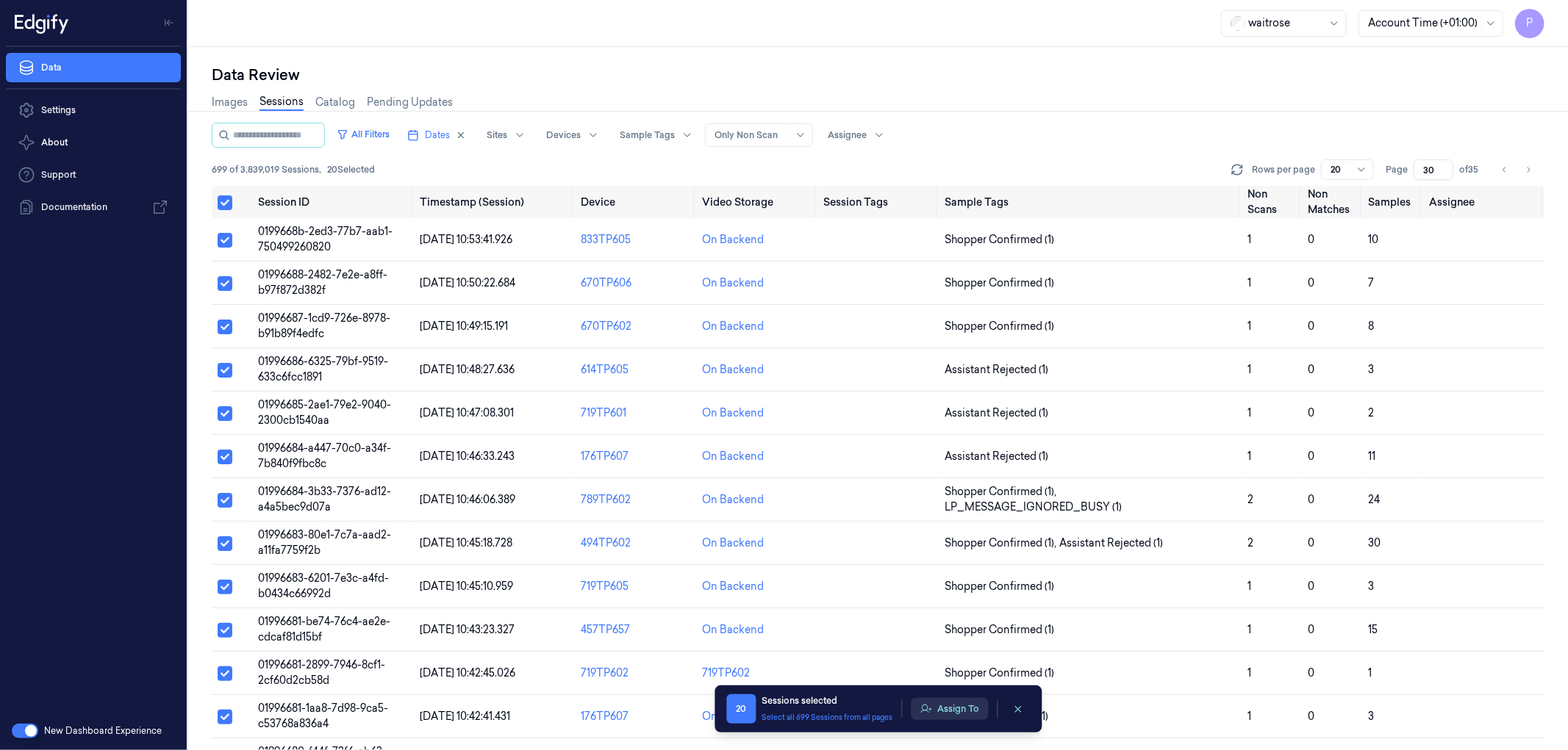
click at [951, 700] on button "Assign To" at bounding box center [949, 709] width 77 height 22
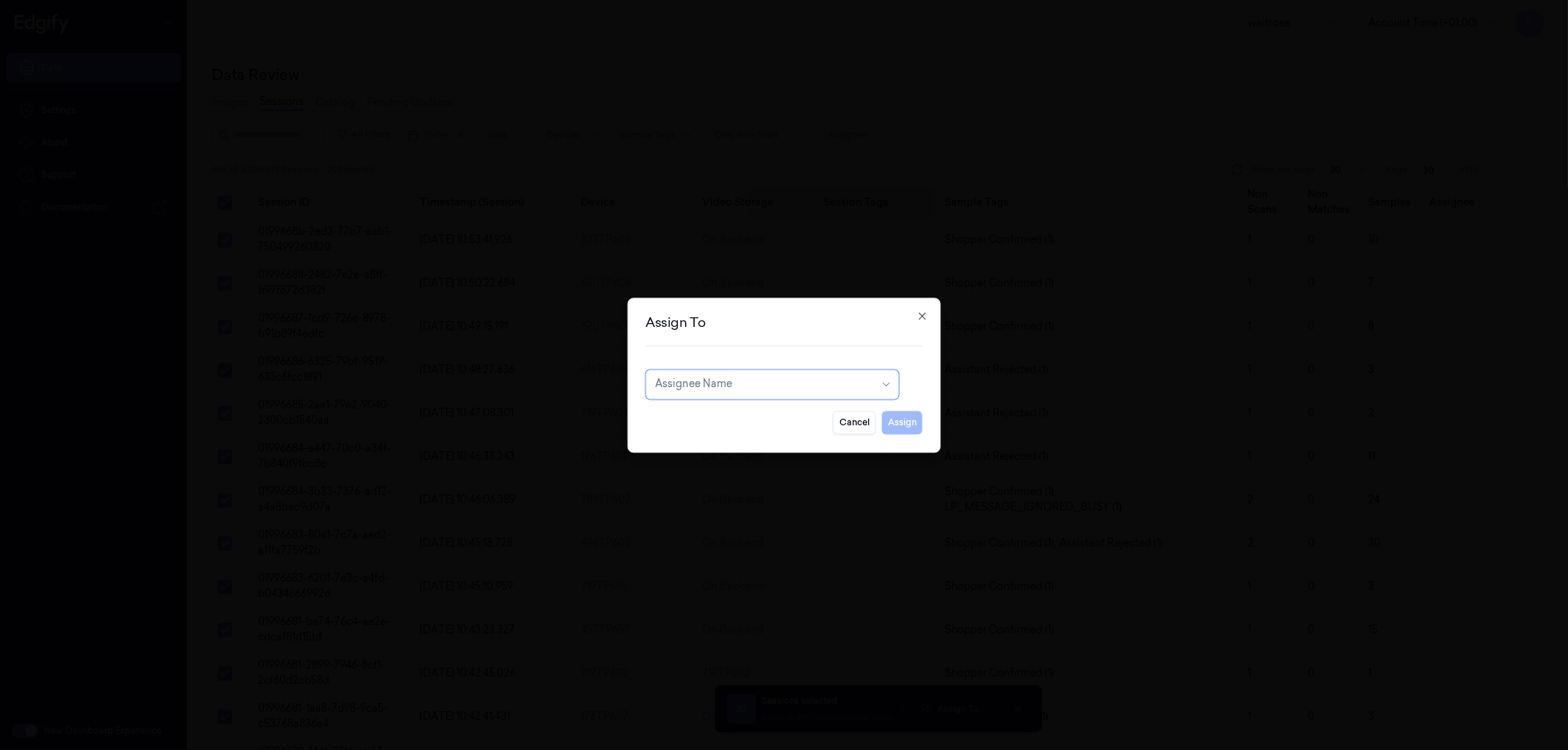
click at [744, 387] on div at bounding box center [764, 385] width 219 height 16
type input "vars"
click at [715, 441] on div "[PERSON_NAME] g" at bounding box center [772, 442] width 234 height 16
click at [915, 421] on button "Assign" at bounding box center [903, 422] width 41 height 23
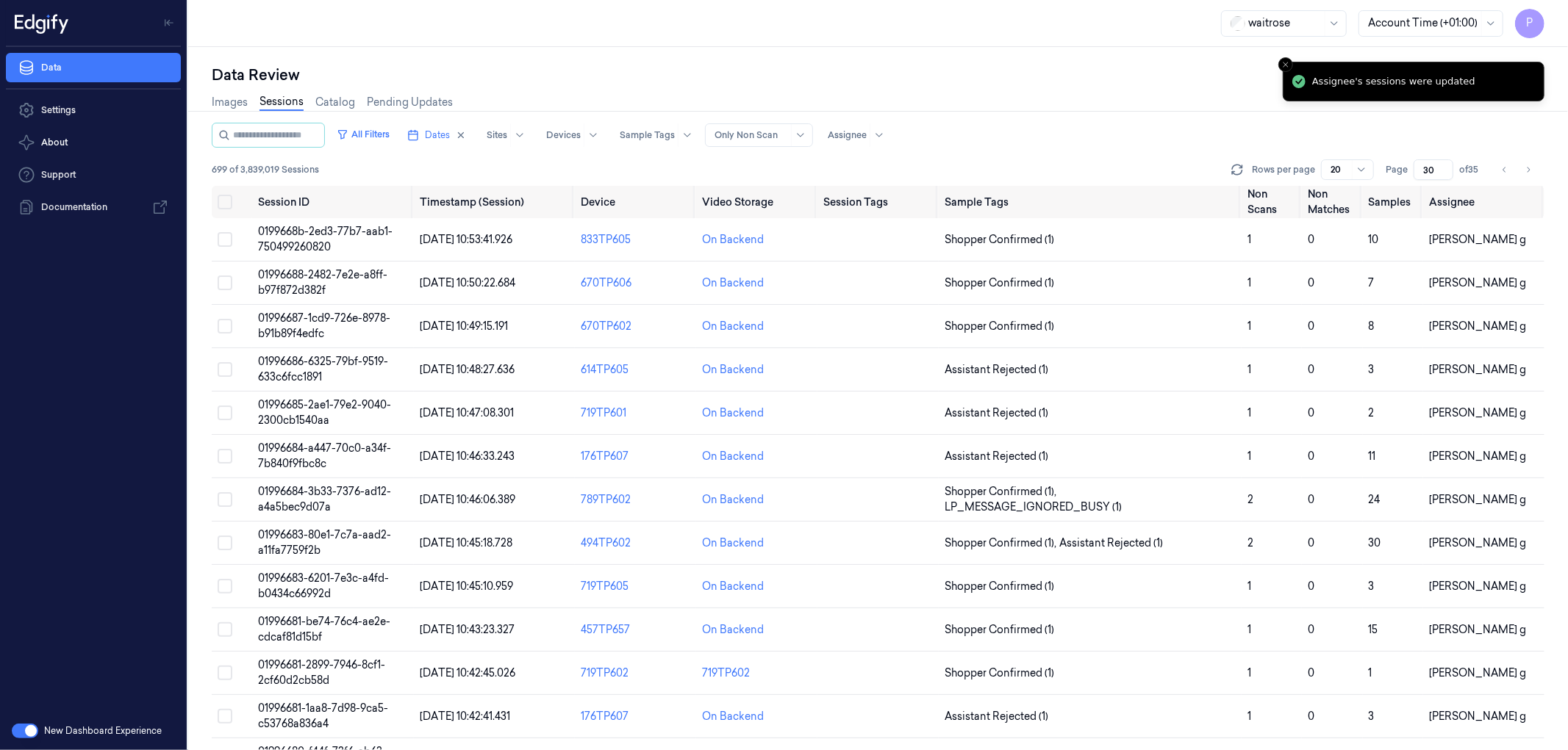
click at [1150, 101] on div "Images Sessions Catalog Pending Updates" at bounding box center [878, 104] width 1333 height 38
